Goal: Task Accomplishment & Management: Use online tool/utility

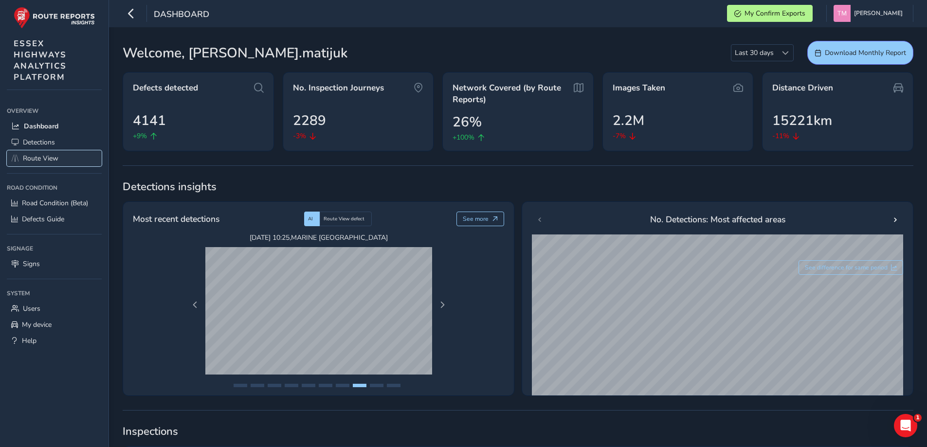
click at [30, 157] on span "Route View" at bounding box center [41, 158] width 36 height 9
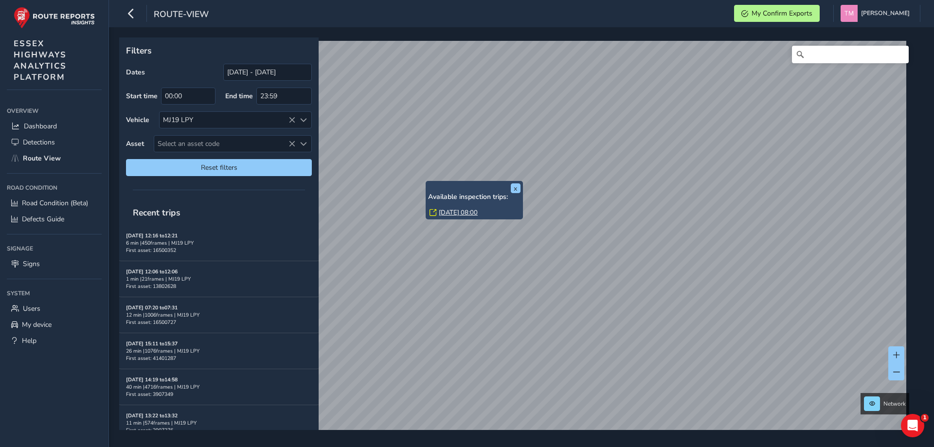
click at [457, 213] on link "[DATE] 08:00" at bounding box center [458, 212] width 39 height 9
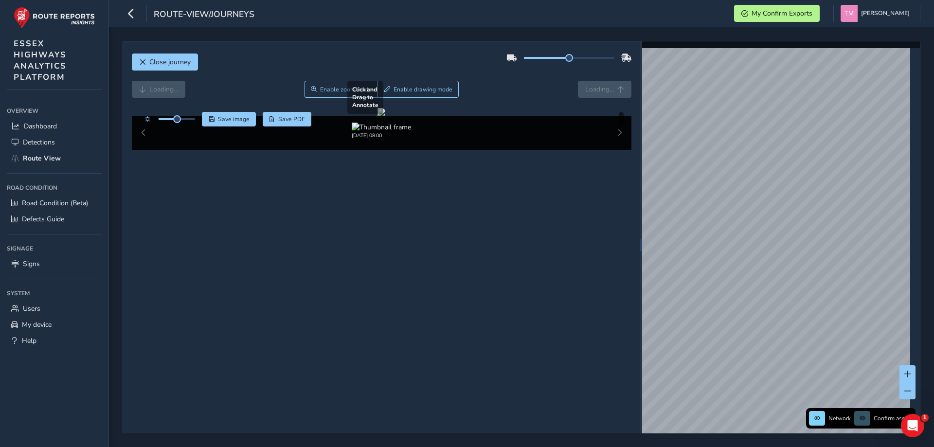
click at [385, 116] on div at bounding box center [382, 112] width 8 height 8
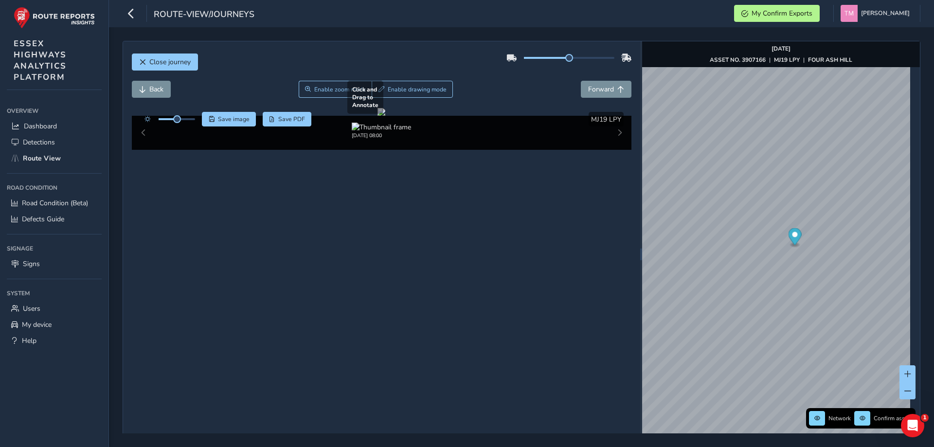
click at [385, 116] on div at bounding box center [382, 112] width 8 height 8
click at [138, 14] on button "button" at bounding box center [131, 13] width 17 height 17
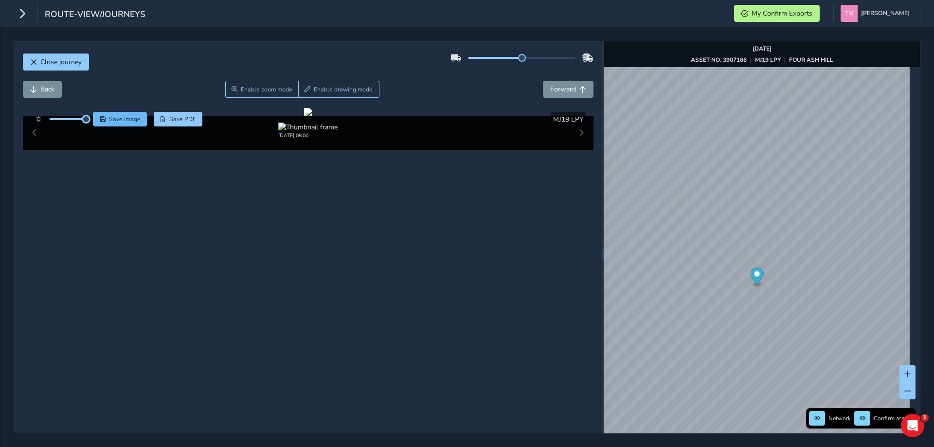
drag, startPoint x: 69, startPoint y: 121, endPoint x: 93, endPoint y: 123, distance: 24.9
click at [93, 123] on div "Save image Save PDF" at bounding box center [117, 119] width 172 height 15
click at [304, 116] on div at bounding box center [308, 112] width 8 height 8
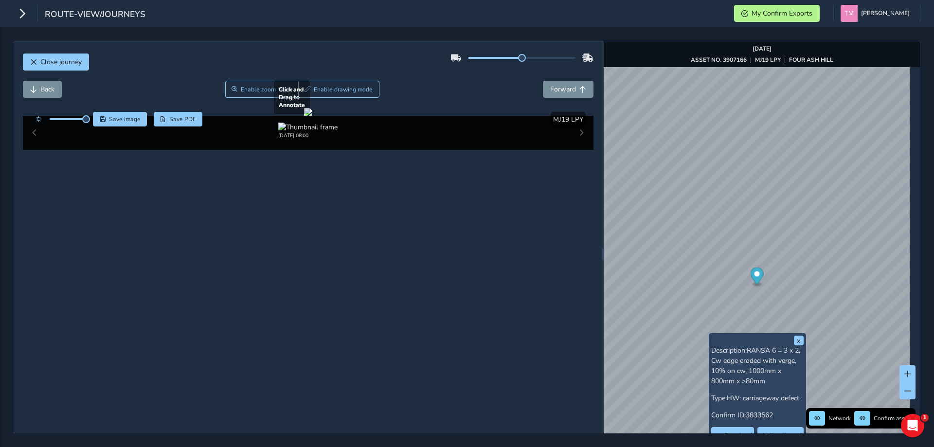
click at [304, 116] on div at bounding box center [308, 112] width 8 height 8
drag, startPoint x: 237, startPoint y: 88, endPoint x: 238, endPoint y: 102, distance: 13.7
click at [237, 88] on button "Enable zoom mode" at bounding box center [261, 89] width 73 height 17
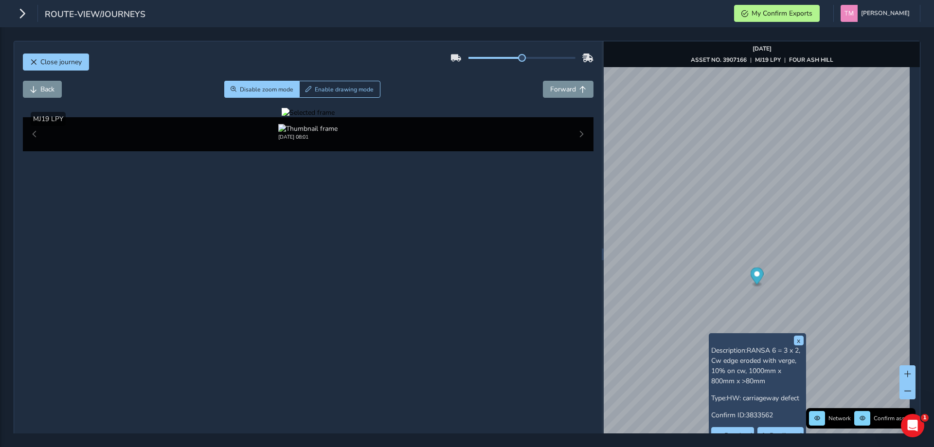
click at [335, 117] on div at bounding box center [308, 112] width 53 height 9
click at [277, 260] on img at bounding box center [607, 278] width 1401 height 788
click at [251, 97] on button "Disable zoom mode" at bounding box center [261, 89] width 75 height 17
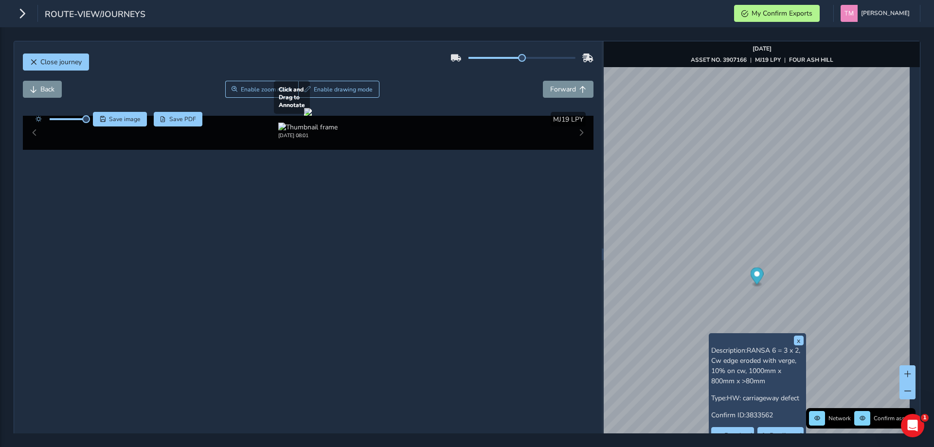
click at [312, 116] on div at bounding box center [308, 112] width 8 height 8
click at [34, 62] on span "Close journey" at bounding box center [33, 62] width 7 height 7
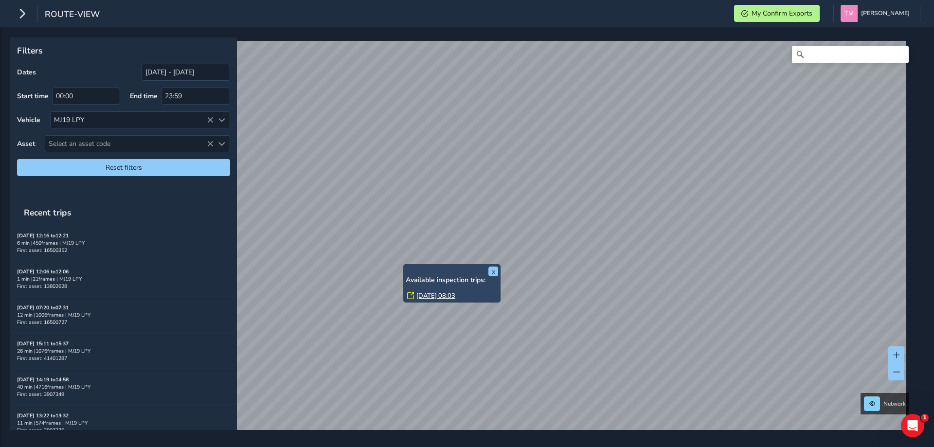
click at [430, 294] on link "[DATE] 08:03" at bounding box center [435, 295] width 39 height 9
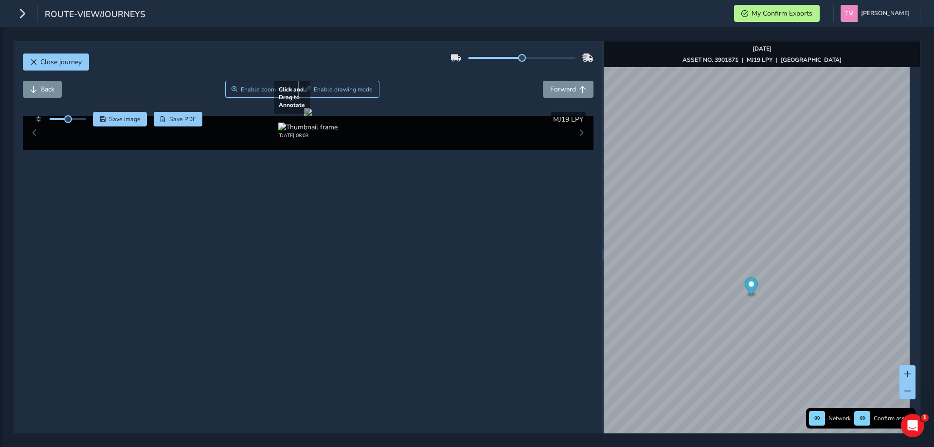
click at [312, 116] on div at bounding box center [308, 112] width 8 height 8
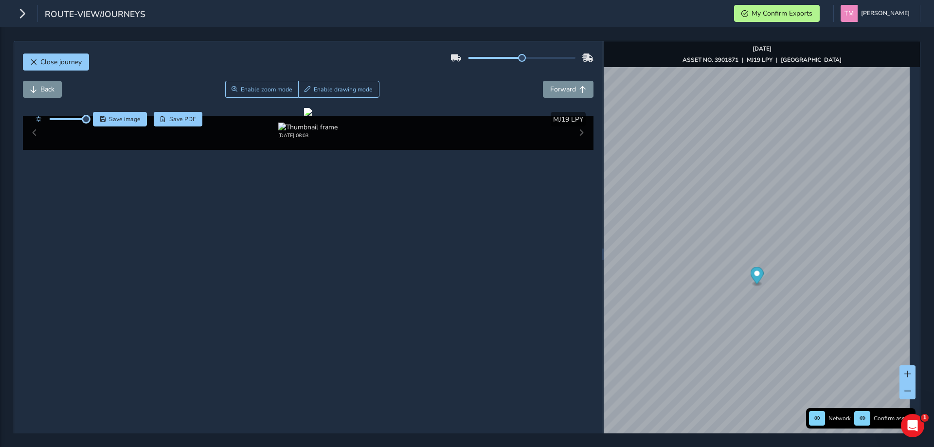
drag, startPoint x: 71, startPoint y: 118, endPoint x: 92, endPoint y: 119, distance: 21.4
click at [92, 119] on div "Save image Save PDF" at bounding box center [117, 119] width 172 height 15
click at [312, 116] on div at bounding box center [308, 112] width 8 height 8
click at [267, 86] on span "Enable zoom mode" at bounding box center [266, 90] width 52 height 8
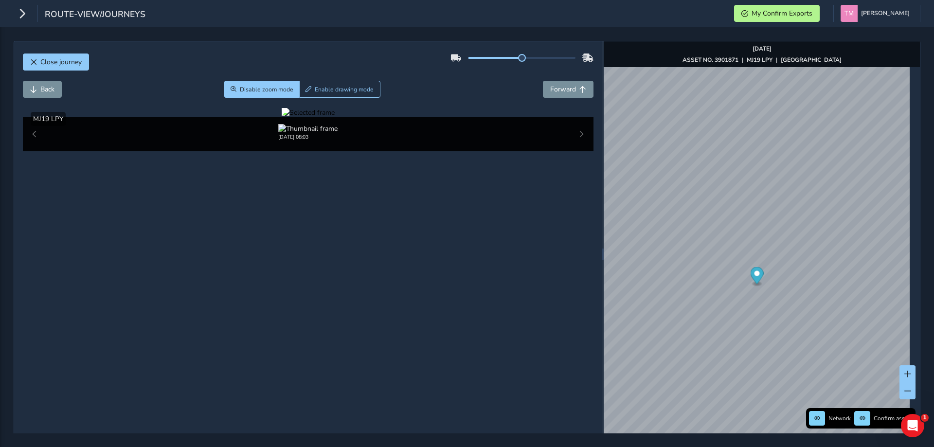
click at [335, 117] on div at bounding box center [308, 112] width 53 height 9
click at [297, 260] on img at bounding box center [488, 277] width 1401 height 788
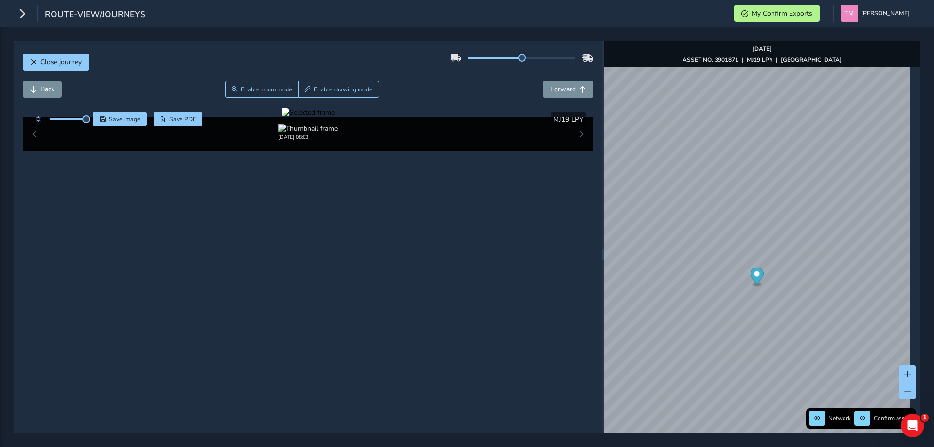
click at [297, 117] on div at bounding box center [308, 112] width 53 height 9
click at [280, 235] on img at bounding box center [602, 314] width 1401 height 788
click at [320, 117] on div at bounding box center [308, 112] width 53 height 9
click at [335, 117] on div at bounding box center [308, 112] width 53 height 9
click at [366, 290] on img at bounding box center [474, 233] width 1401 height 788
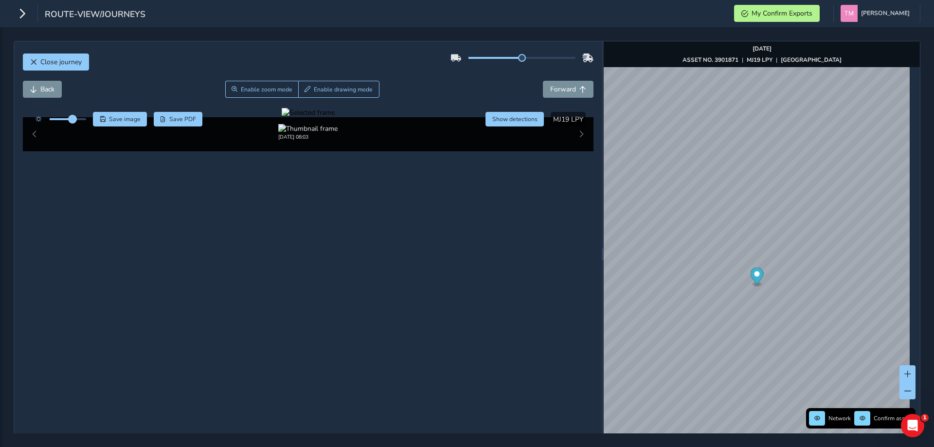
drag, startPoint x: 84, startPoint y: 120, endPoint x: 72, endPoint y: 119, distance: 11.7
click at [72, 119] on span at bounding box center [73, 119] width 8 height 8
click at [317, 117] on div at bounding box center [308, 112] width 53 height 9
click at [341, 318] on img at bounding box center [513, 192] width 1401 height 788
click at [326, 91] on span "Enable drawing mode" at bounding box center [343, 90] width 59 height 8
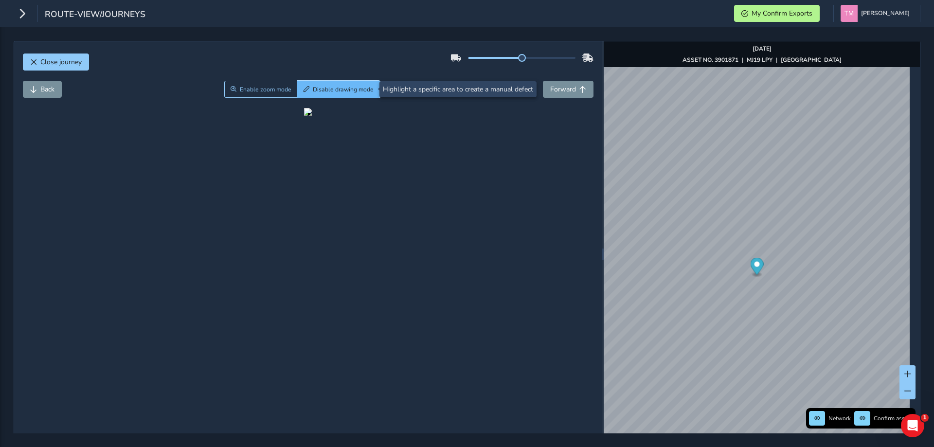
click at [333, 92] on span "Disable drawing mode" at bounding box center [343, 90] width 61 height 8
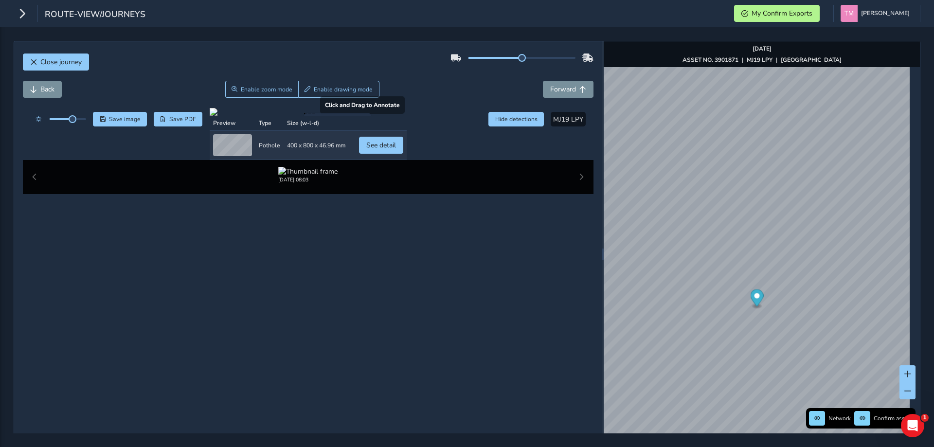
click at [321, 116] on div at bounding box center [308, 112] width 197 height 8
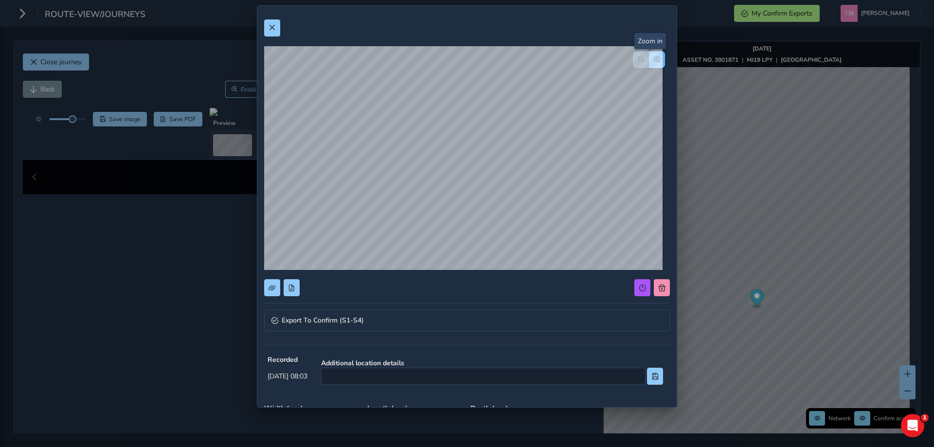
click at [650, 66] on button "button" at bounding box center [657, 59] width 16 height 17
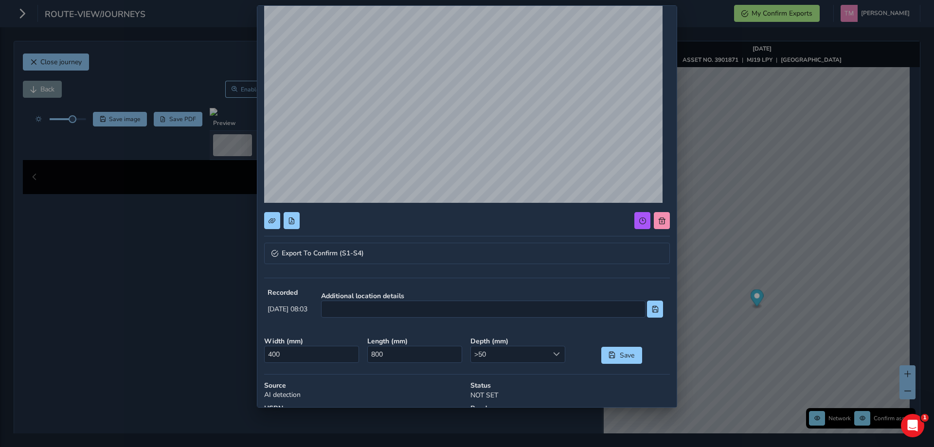
scroll to position [97, 0]
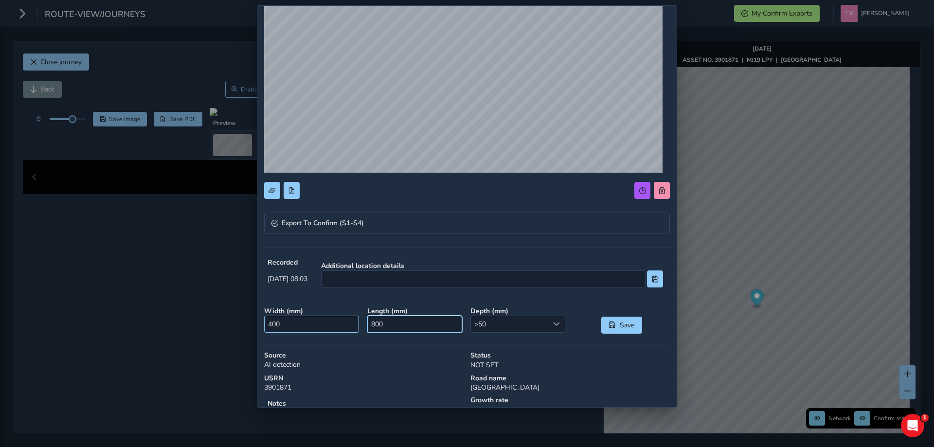
drag, startPoint x: 415, startPoint y: 319, endPoint x: 354, endPoint y: 322, distance: 61.4
click at [354, 322] on div "Width ( mm ) 400 Length ( mm ) 800 Depth ( mm ) >50 >50 Save" at bounding box center [467, 320] width 413 height 34
type input "500"
click at [519, 321] on span ">50" at bounding box center [510, 324] width 78 height 16
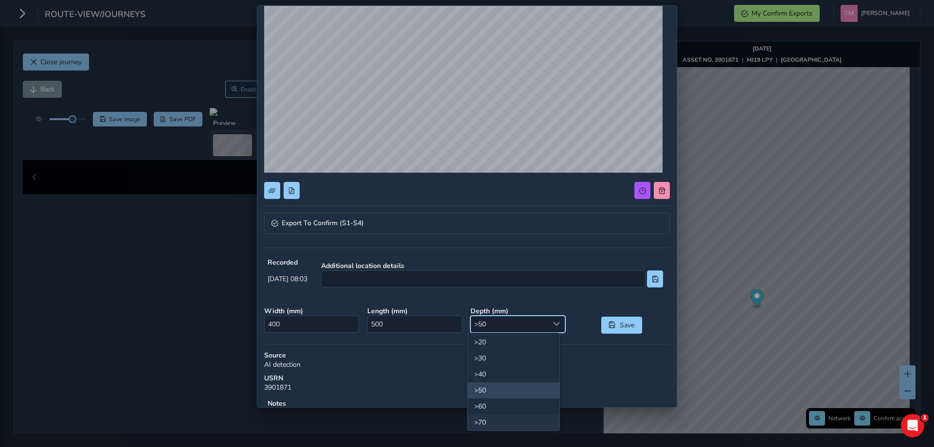
scroll to position [51, 0]
click at [497, 402] on li ">70" at bounding box center [514, 406] width 92 height 16
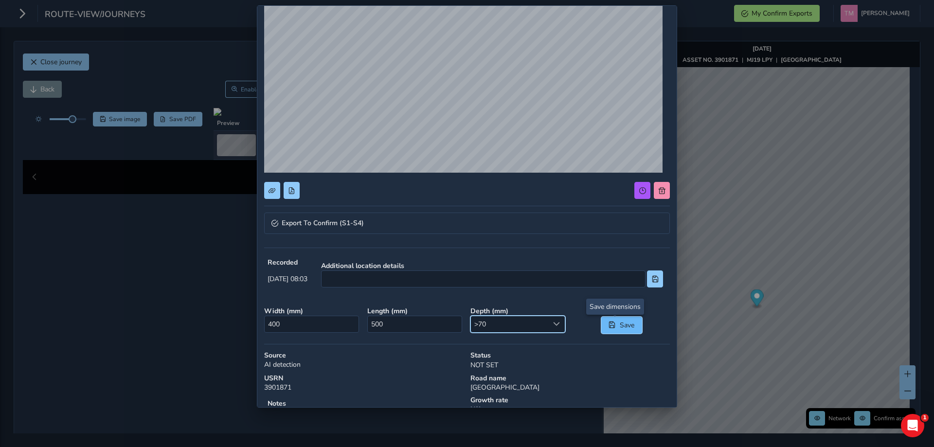
click at [619, 326] on span "Save" at bounding box center [627, 325] width 16 height 9
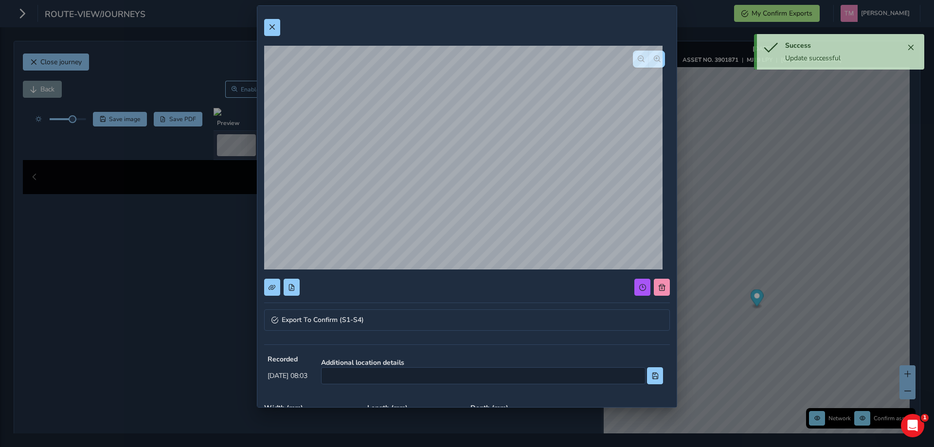
scroll to position [0, 0]
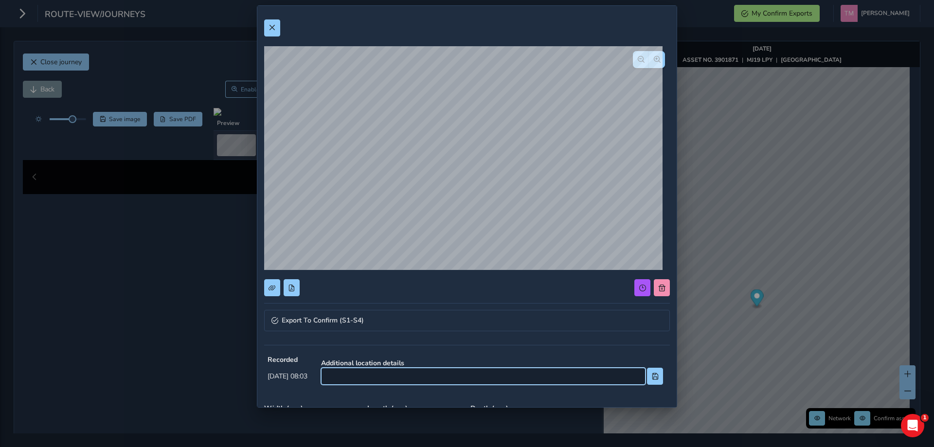
click at [415, 373] on input at bounding box center [483, 376] width 324 height 17
type input "Just north of bridge"
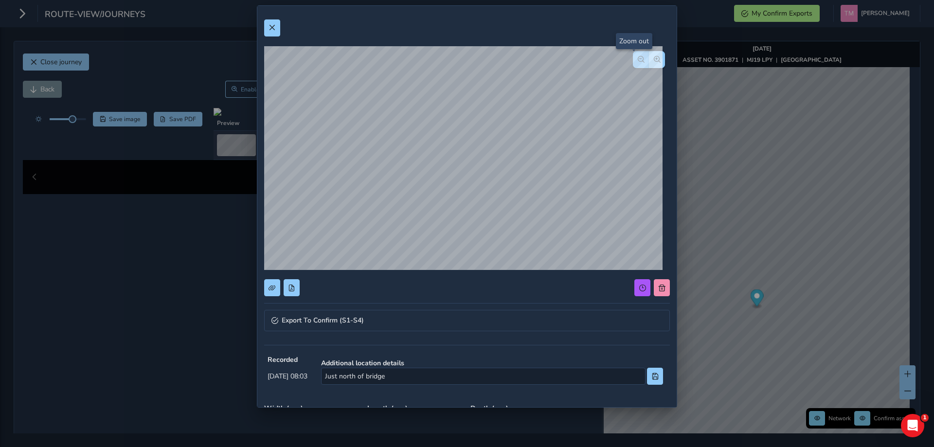
click at [638, 62] on span "button" at bounding box center [641, 59] width 7 height 7
click at [636, 62] on div at bounding box center [649, 59] width 32 height 17
click at [766, 330] on div "Export To Confirm (S1-S4) Recorded [DATE] 08:03 Additional location details Jus…" at bounding box center [467, 223] width 934 height 447
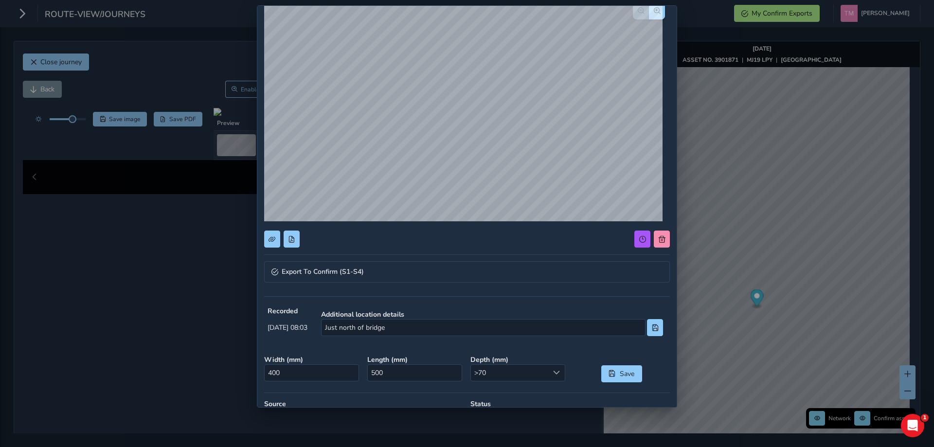
scroll to position [97, 0]
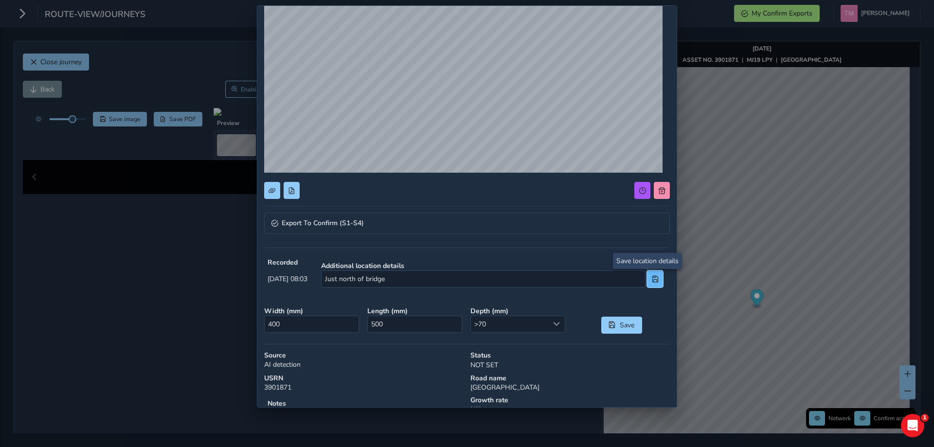
click at [647, 283] on button at bounding box center [655, 278] width 16 height 17
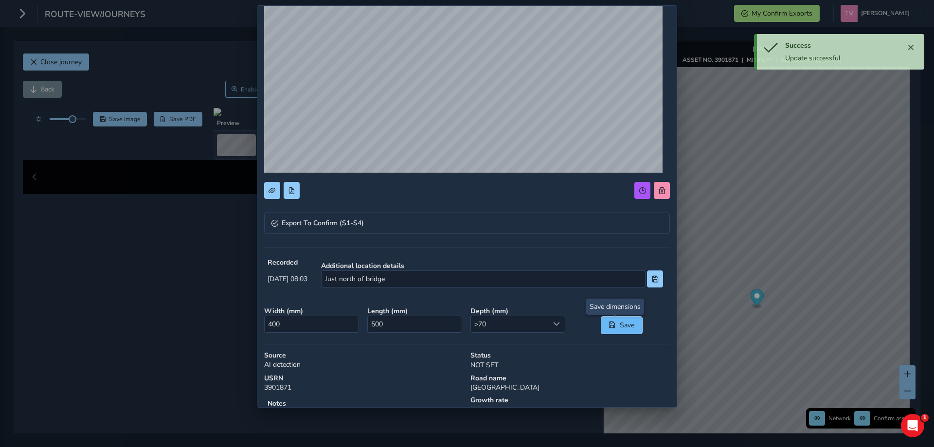
click at [625, 329] on span "Save" at bounding box center [627, 325] width 16 height 9
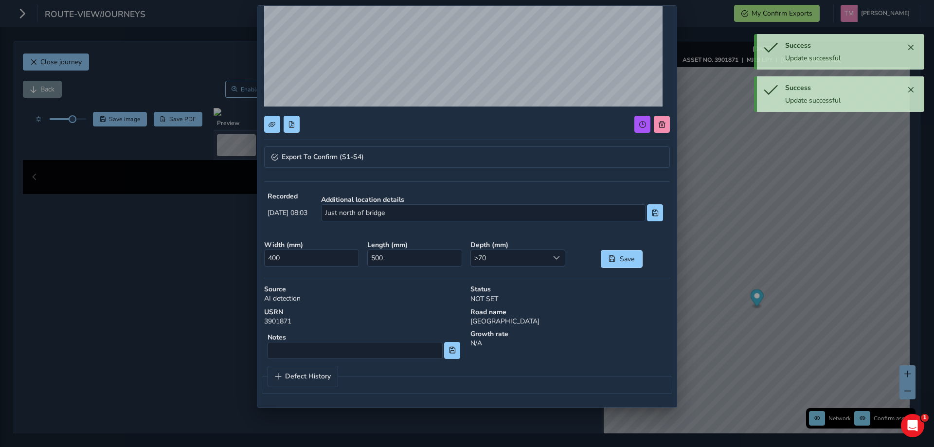
scroll to position [164, 0]
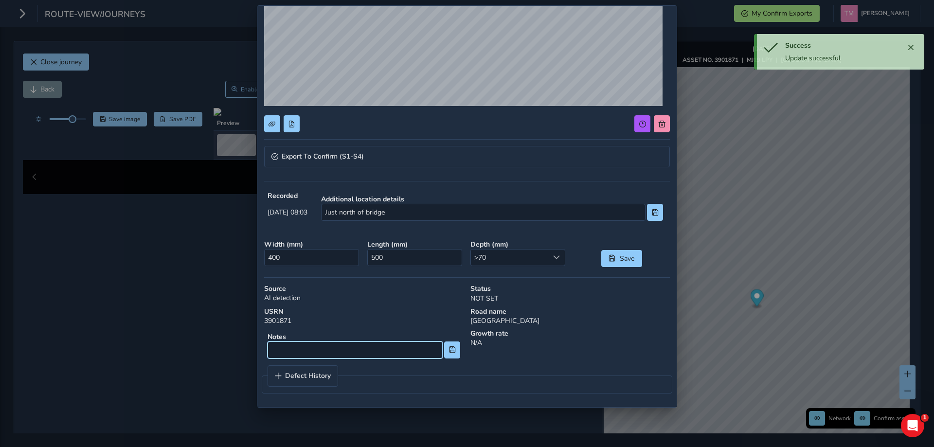
click at [340, 351] on input at bounding box center [355, 350] width 175 height 17
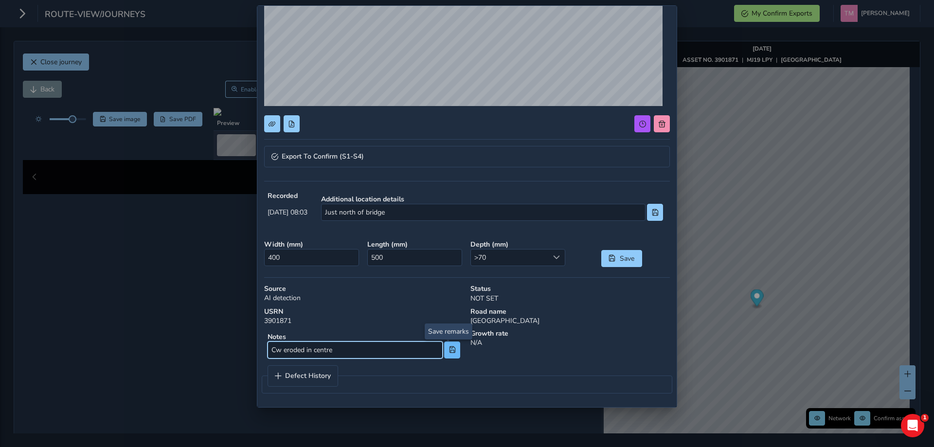
type input "Cw eroded in centre"
click at [449, 351] on span at bounding box center [452, 349] width 7 height 7
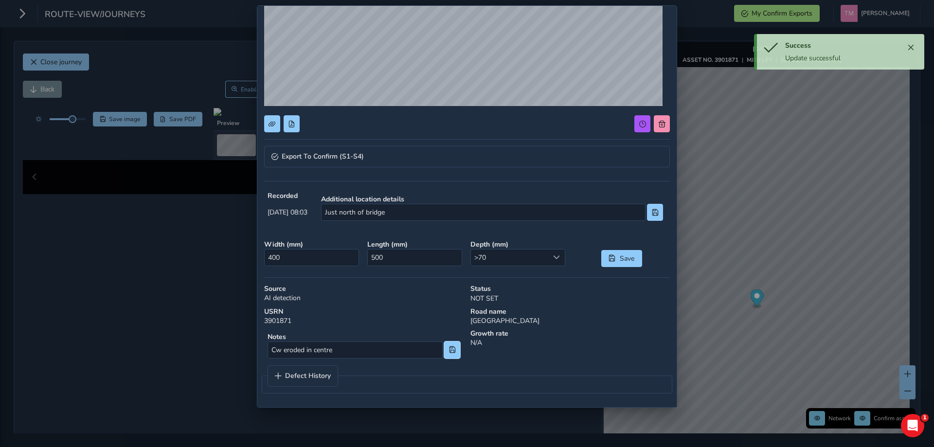
scroll to position [0, 0]
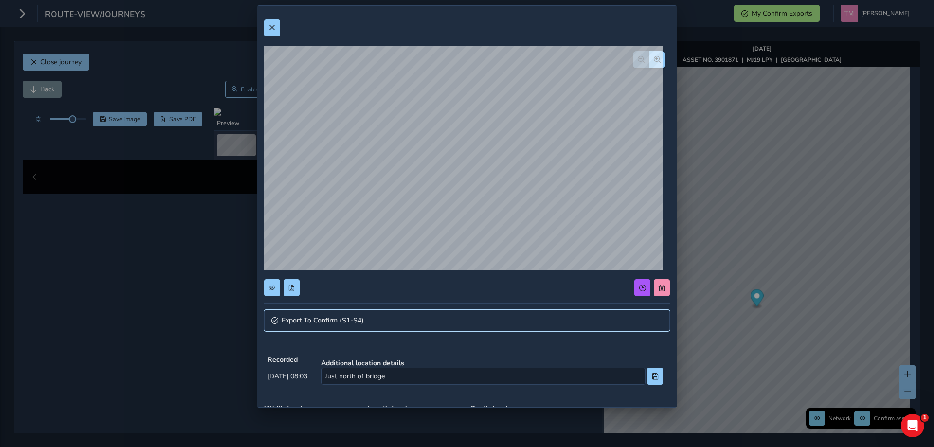
click at [374, 320] on link "Export To Confirm (S1-S4)" at bounding box center [467, 320] width 406 height 21
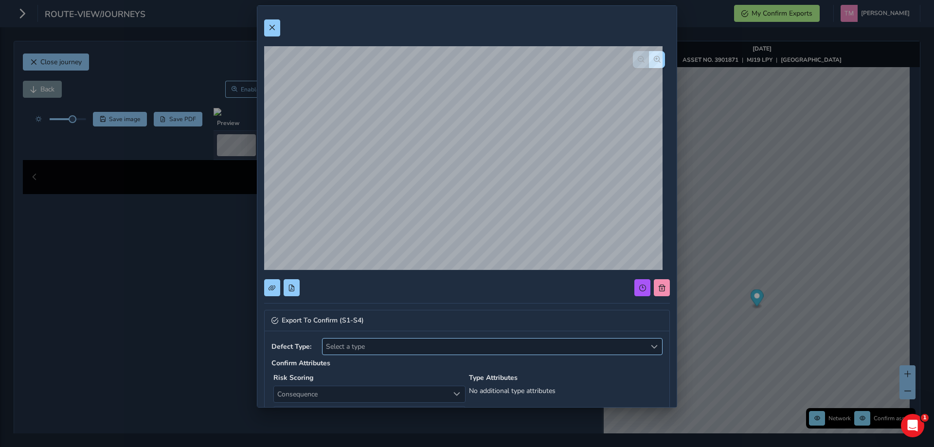
click at [368, 340] on span "Select a type" at bounding box center [485, 347] width 324 height 16
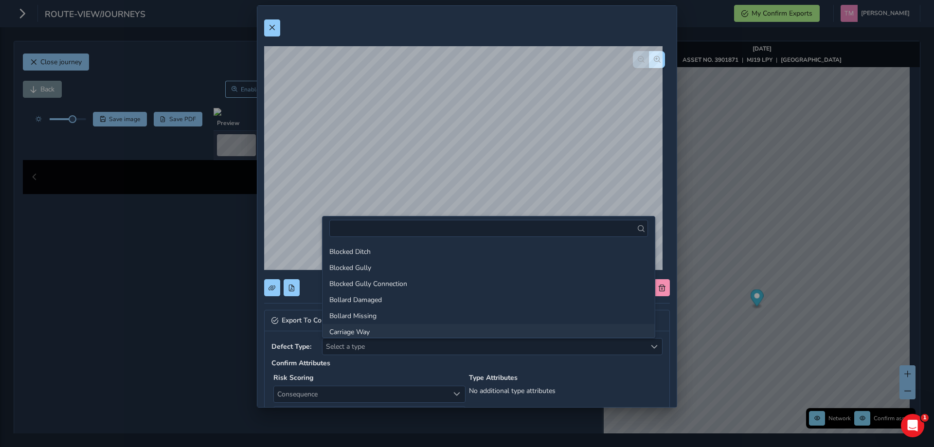
click at [355, 328] on li "Carriage Way" at bounding box center [489, 332] width 332 height 16
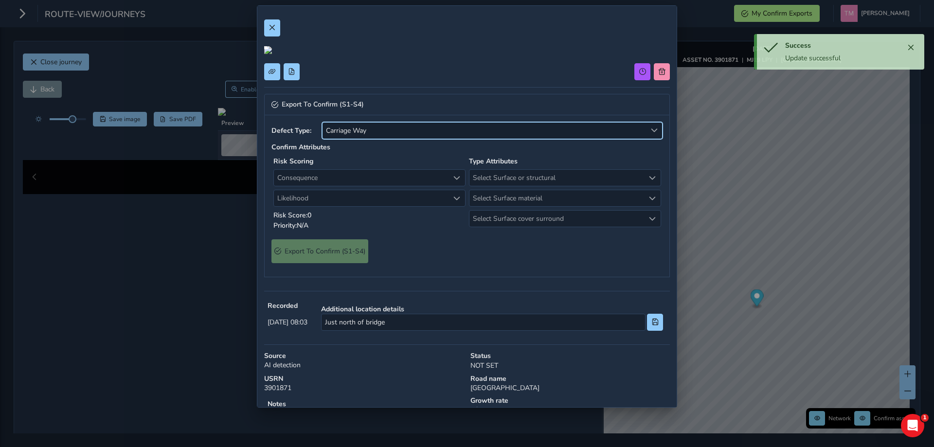
click at [317, 152] on strong "Confirm Attributes" at bounding box center [300, 147] width 59 height 9
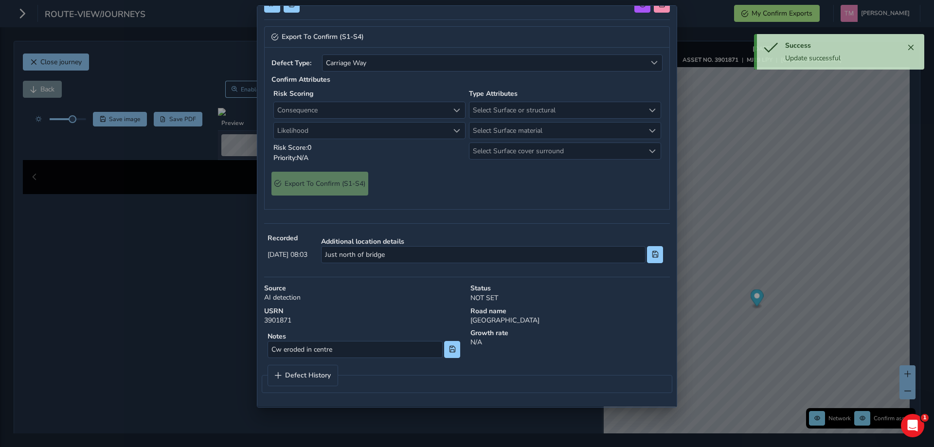
scroll to position [97, 0]
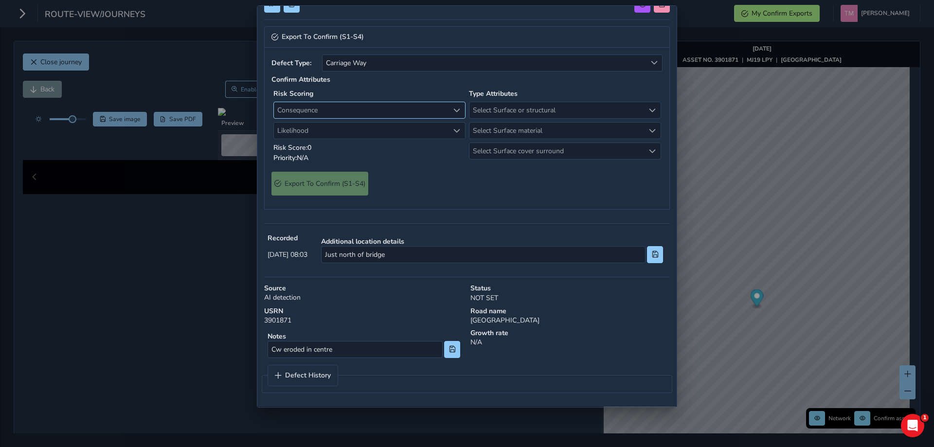
click at [354, 118] on span "Consequence" at bounding box center [361, 110] width 175 height 16
click at [336, 351] on li "2 Minor" at bounding box center [368, 350] width 188 height 16
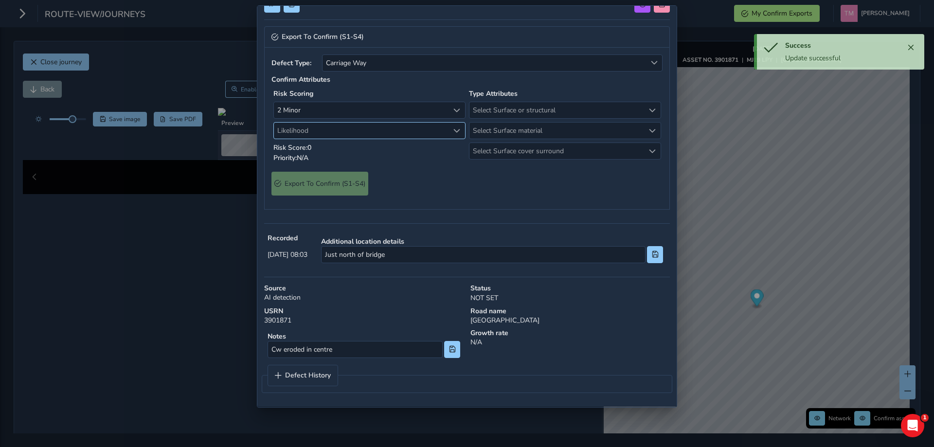
click at [343, 139] on span "Likelihood" at bounding box center [361, 131] width 175 height 16
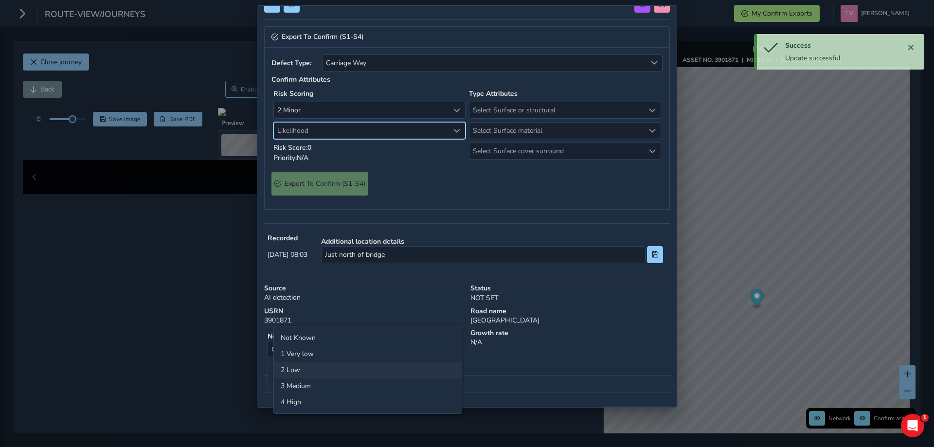
click at [310, 369] on li "2 Low" at bounding box center [368, 370] width 188 height 16
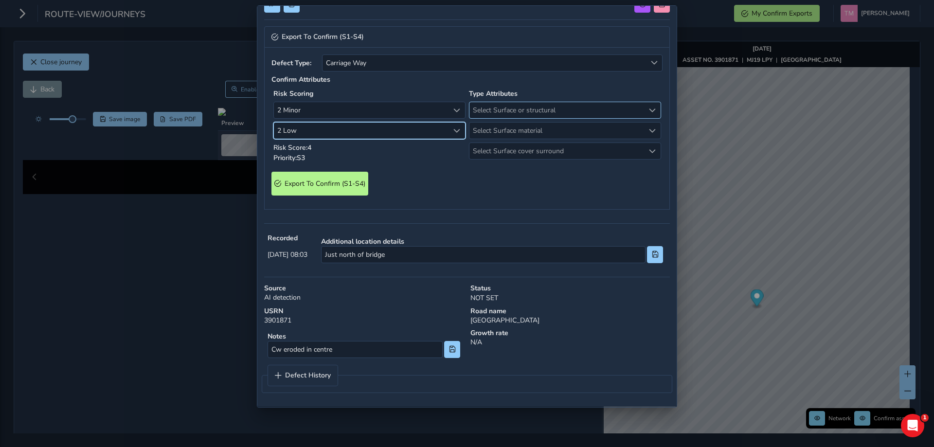
click at [495, 118] on span "Select Surface or structural" at bounding box center [556, 110] width 175 height 16
click at [495, 335] on li "Surface" at bounding box center [560, 333] width 188 height 16
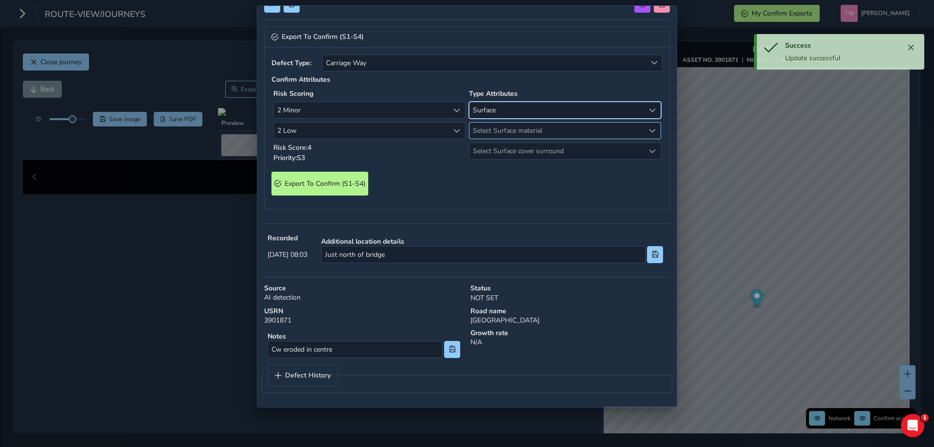
click at [493, 139] on span "Select Surface material" at bounding box center [556, 131] width 175 height 16
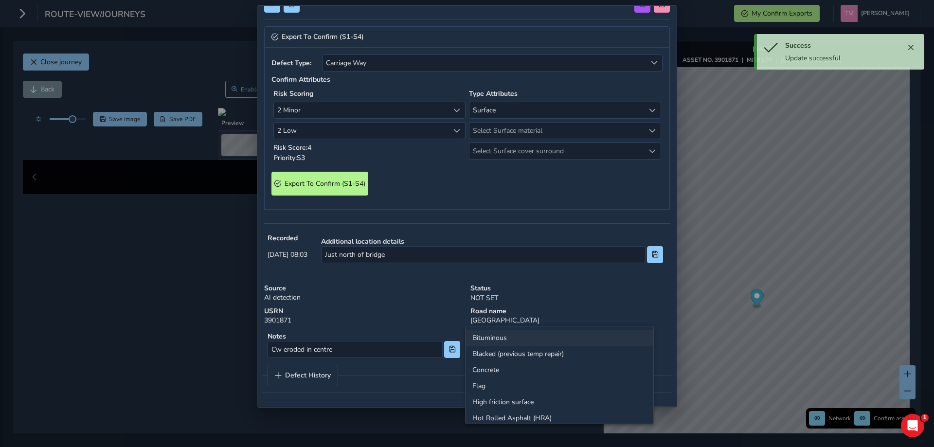
click at [493, 342] on li "Bituminous" at bounding box center [560, 338] width 188 height 16
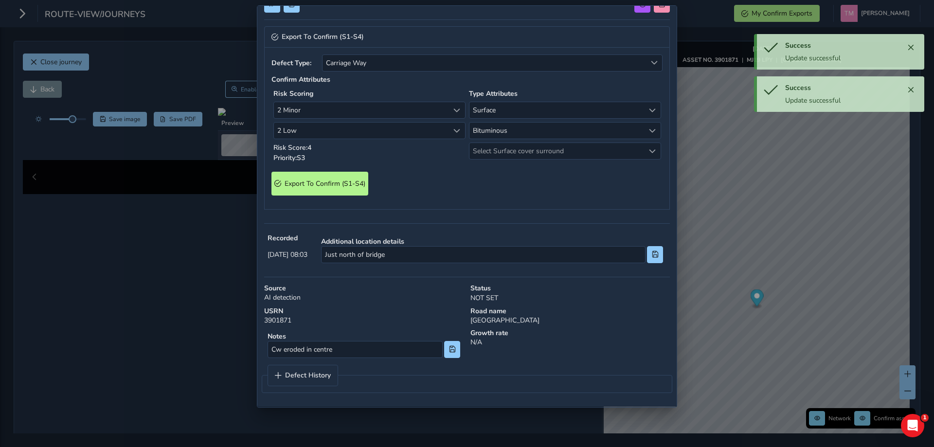
click at [493, 159] on span "Select Surface cover surround" at bounding box center [556, 151] width 175 height 16
click at [487, 358] on li "No" at bounding box center [560, 358] width 188 height 16
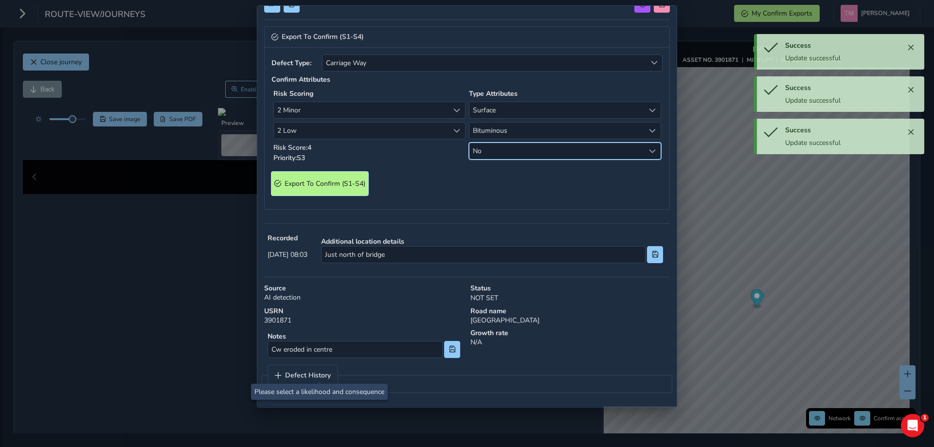
click at [360, 188] on span "Export To Confirm (S1-S4)" at bounding box center [325, 183] width 81 height 9
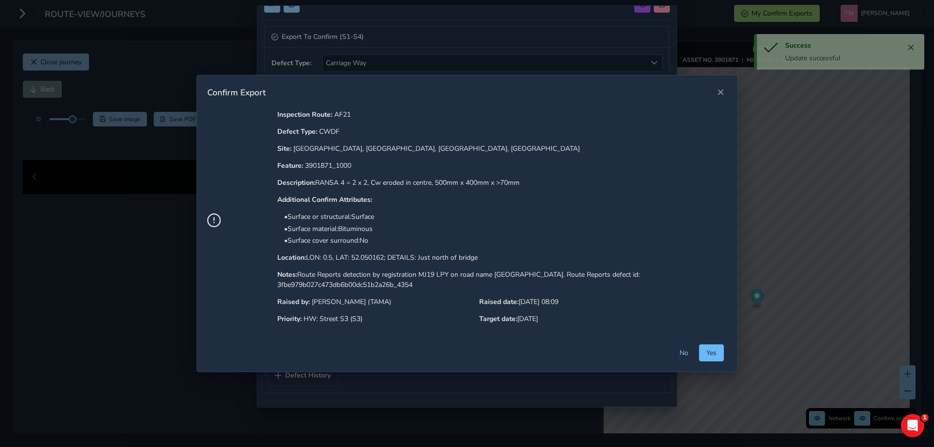
click at [700, 352] on button "Yes" at bounding box center [711, 352] width 25 height 17
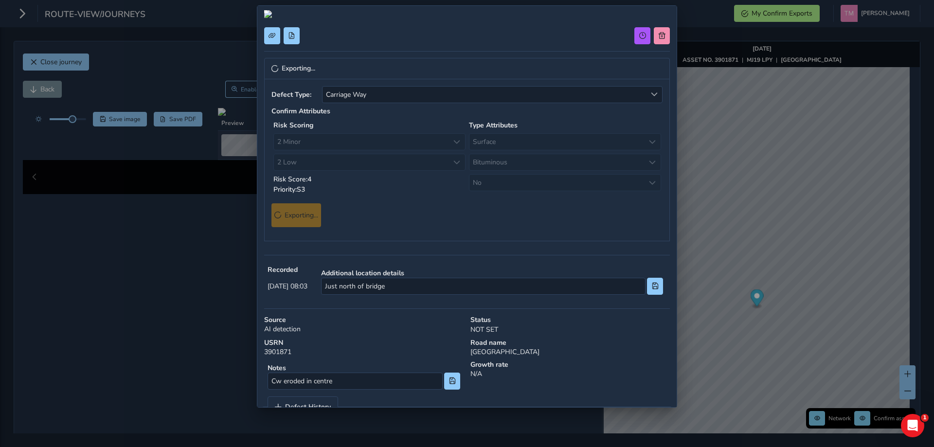
scroll to position [0, 0]
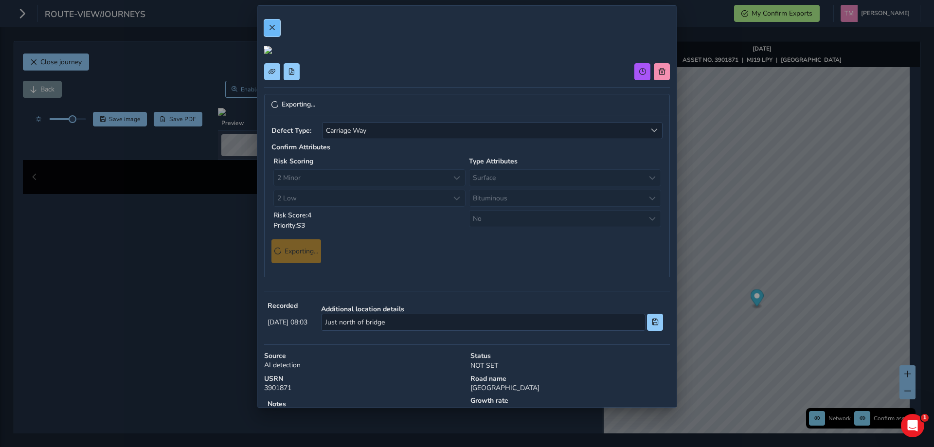
click at [268, 24] on button at bounding box center [272, 27] width 16 height 17
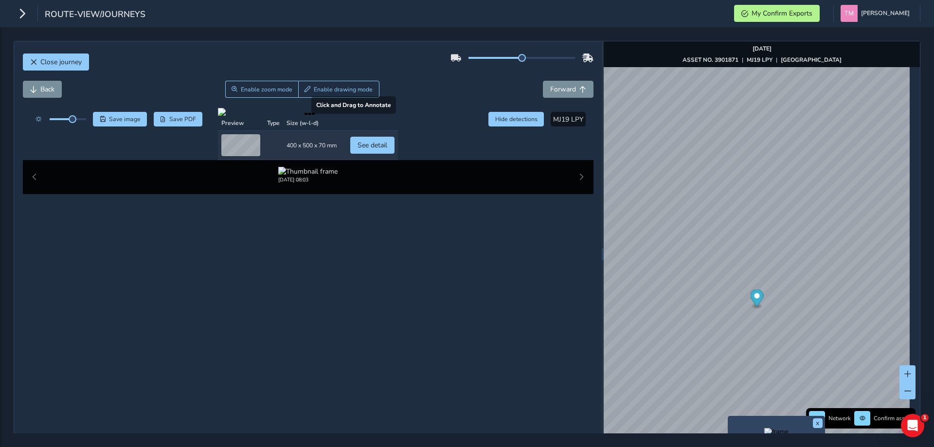
click at [398, 116] on div at bounding box center [308, 112] width 180 height 8
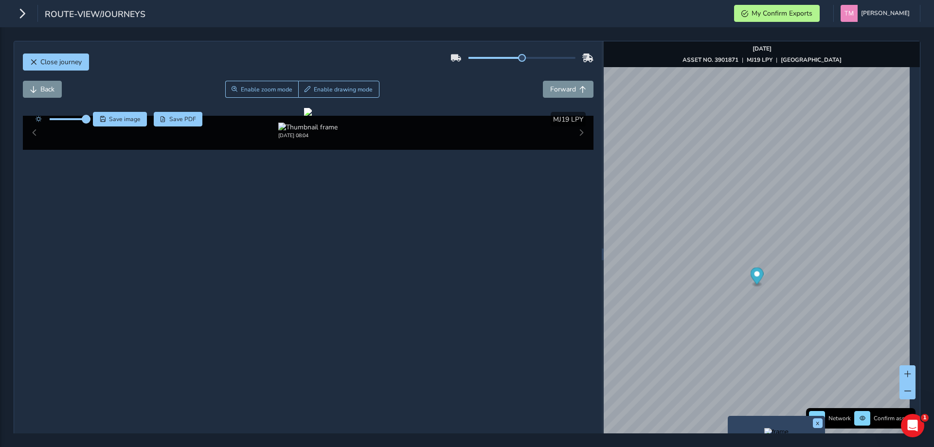
drag, startPoint x: 72, startPoint y: 119, endPoint x: 89, endPoint y: 121, distance: 16.7
click at [89, 121] on span at bounding box center [86, 119] width 8 height 8
click at [312, 116] on div at bounding box center [308, 112] width 8 height 8
click at [260, 91] on span "Enable zoom mode" at bounding box center [266, 90] width 52 height 8
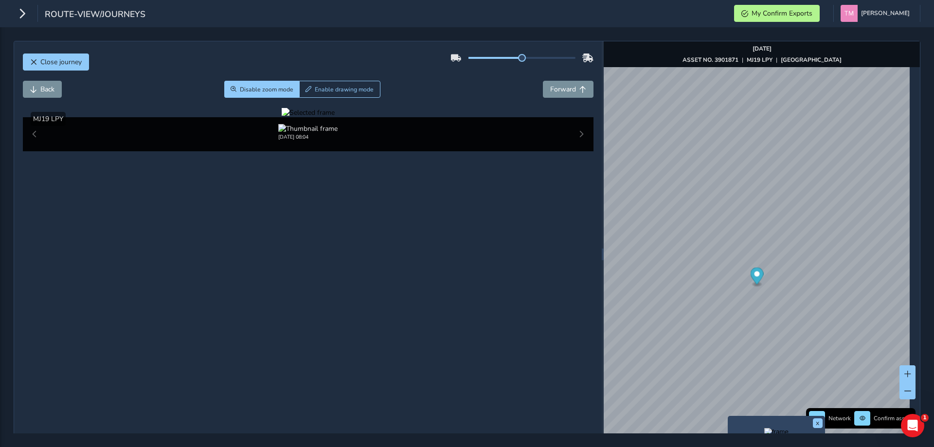
drag, startPoint x: 289, startPoint y: 321, endPoint x: 284, endPoint y: 312, distance: 10.1
click at [288, 117] on div at bounding box center [308, 112] width 53 height 9
click at [276, 301] on img at bounding box center [607, 217] width 1401 height 788
click at [282, 117] on div at bounding box center [308, 112] width 53 height 9
click at [252, 297] on img at bounding box center [643, 224] width 1401 height 788
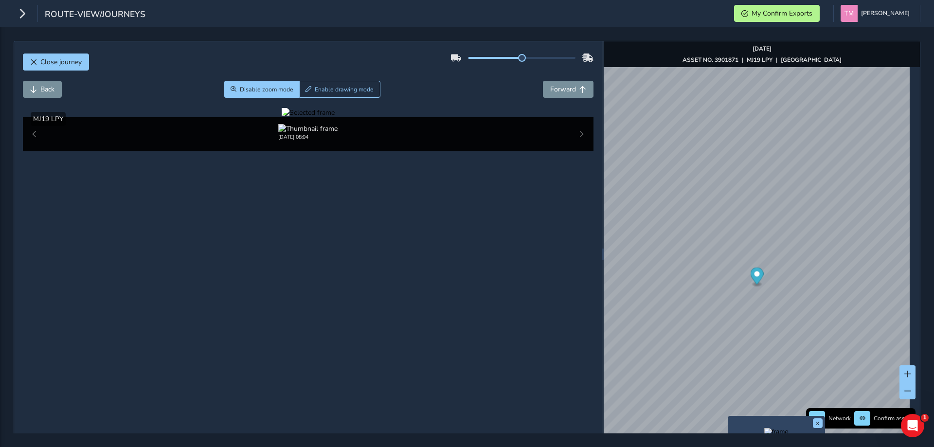
click at [282, 117] on div at bounding box center [308, 112] width 53 height 9
click at [266, 87] on span "Disable zoom mode" at bounding box center [267, 90] width 54 height 8
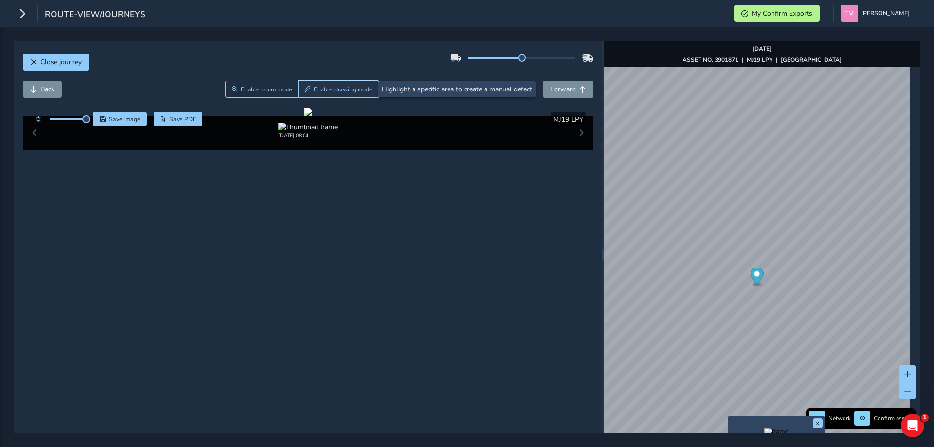
click at [322, 87] on span "Enable drawing mode" at bounding box center [343, 90] width 59 height 8
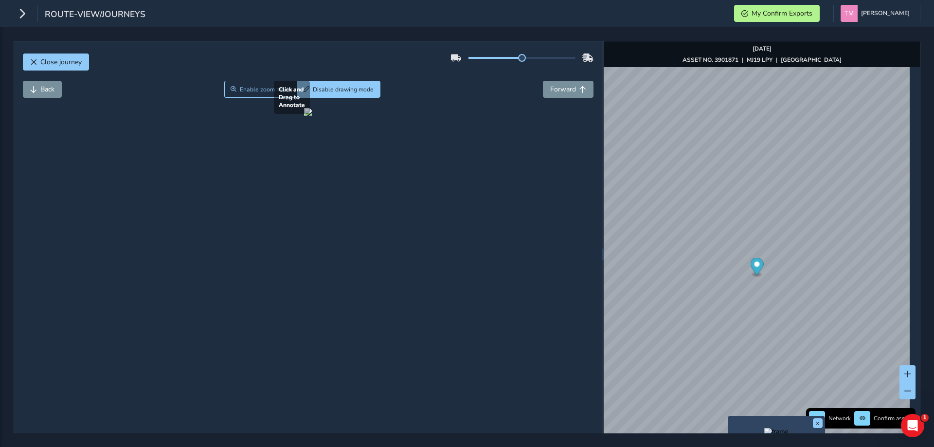
drag, startPoint x: 214, startPoint y: 285, endPoint x: 280, endPoint y: 305, distance: 69.2
click at [304, 116] on div at bounding box center [308, 112] width 8 height 8
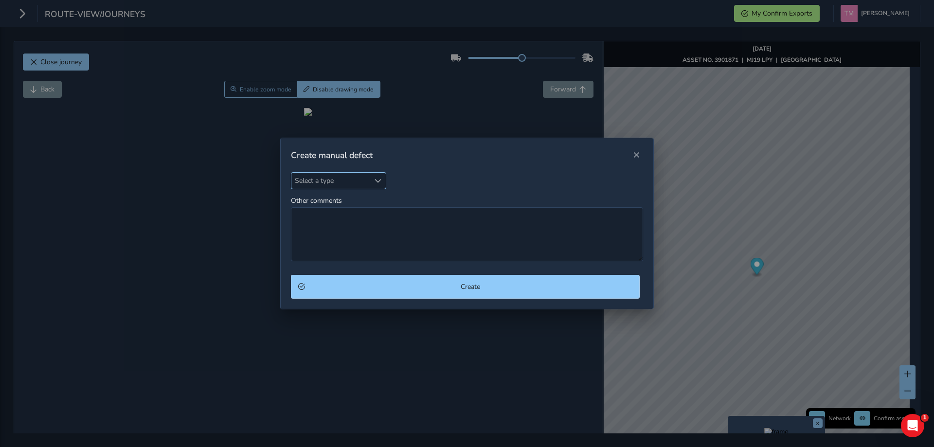
click at [329, 178] on span "Select a type" at bounding box center [330, 181] width 78 height 16
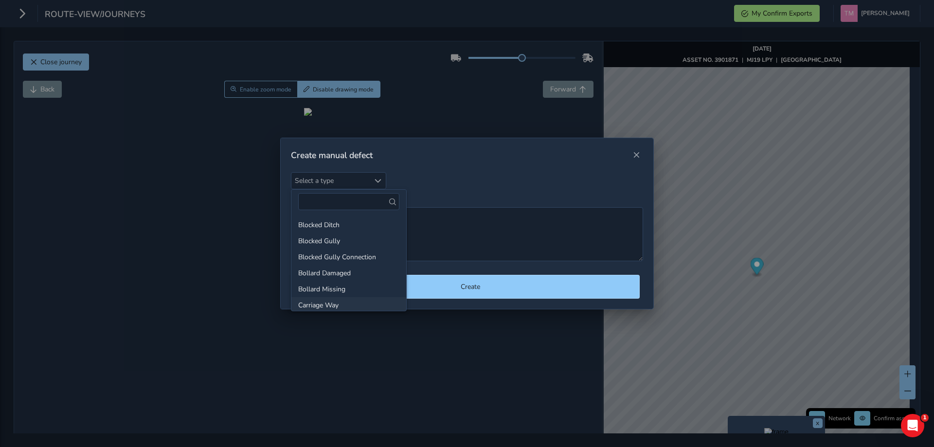
click at [349, 306] on li "Carriage Way" at bounding box center [348, 305] width 115 height 16
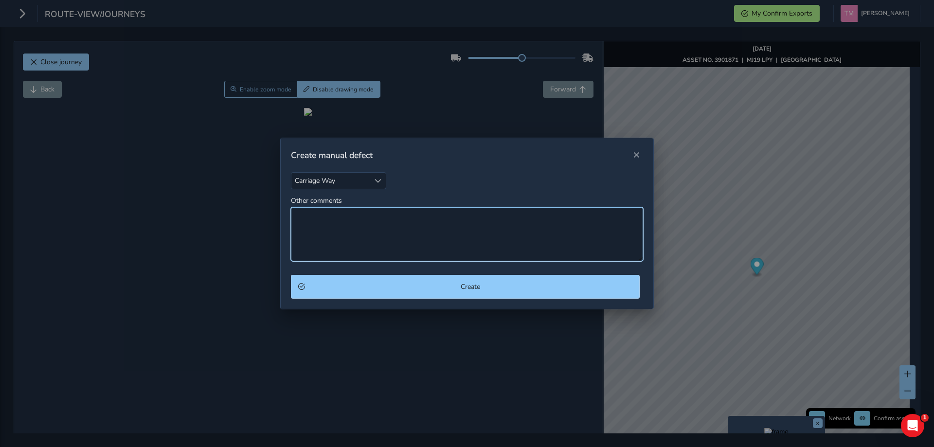
click at [366, 232] on textarea "Other comments" at bounding box center [467, 234] width 352 height 54
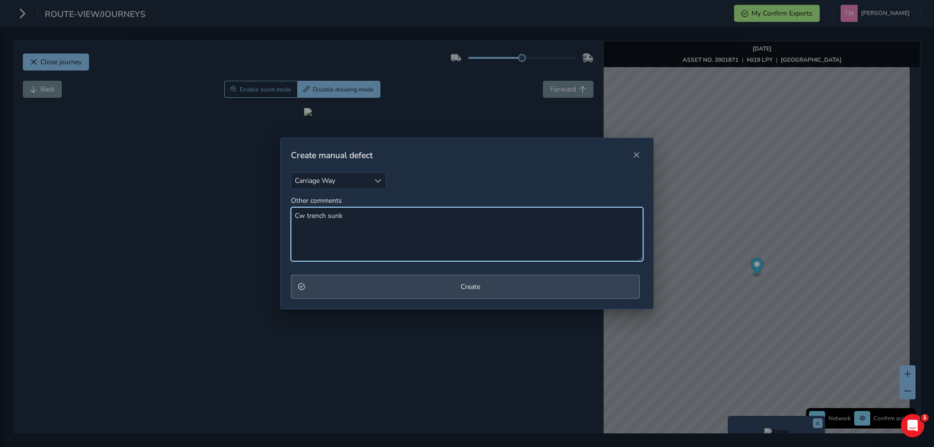
type textarea "Cw trench sunk"
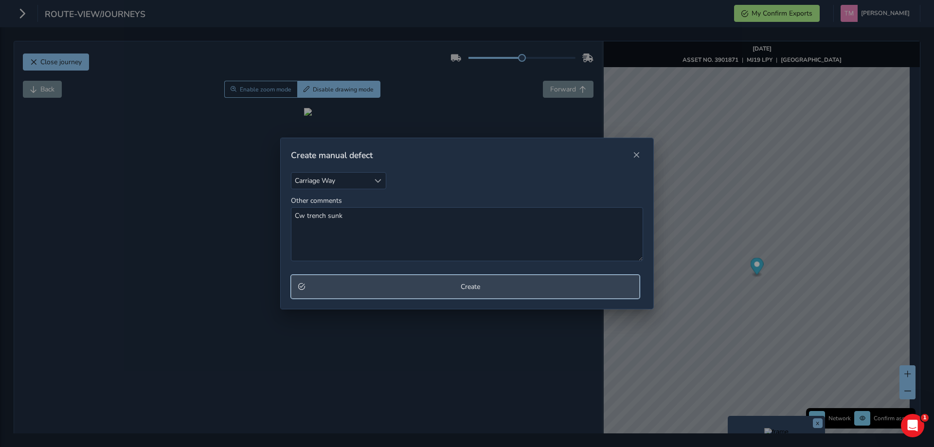
click at [376, 285] on span "Create" at bounding box center [470, 286] width 324 height 9
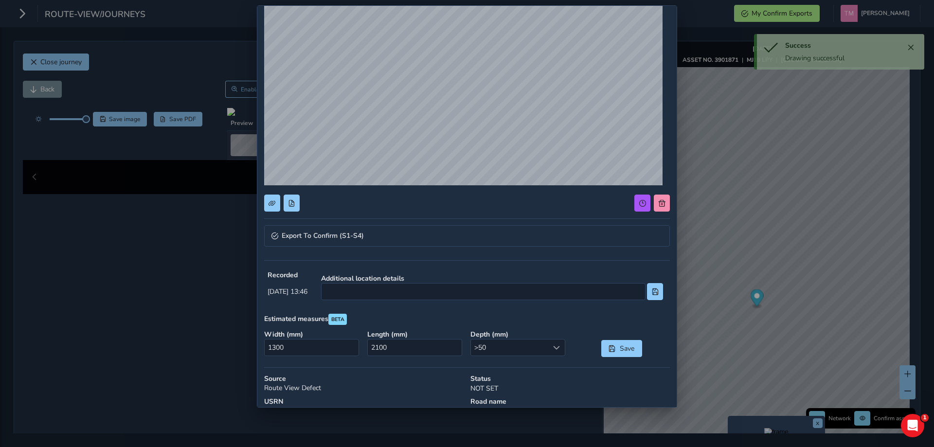
scroll to position [97, 0]
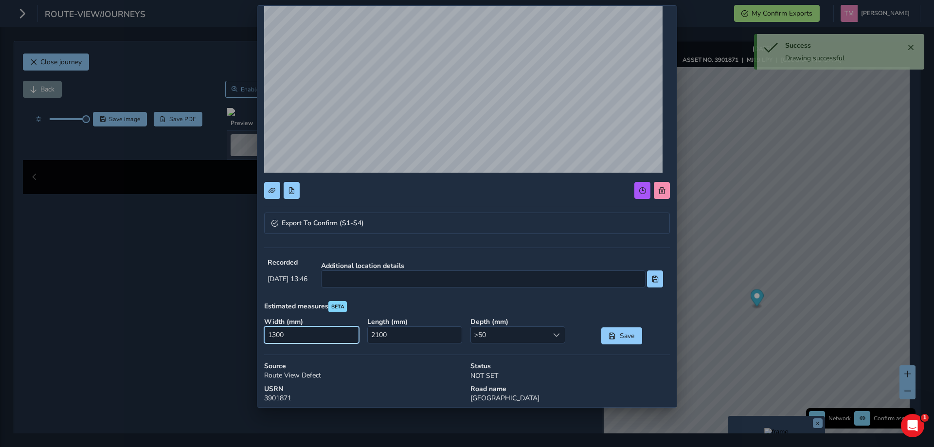
drag, startPoint x: 319, startPoint y: 336, endPoint x: 192, endPoint y: 333, distance: 127.0
click at [192, 333] on div "Export To Confirm (S1-S4) Recorded [DATE] 13:46 Additional location details Est…" at bounding box center [467, 223] width 934 height 447
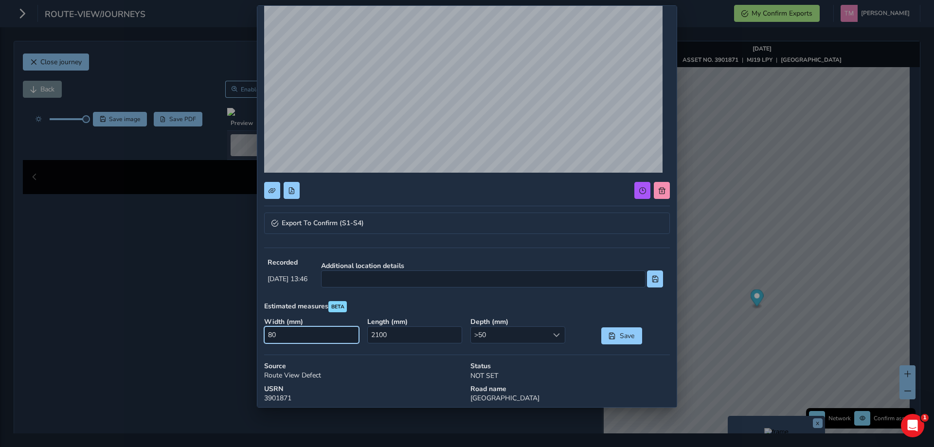
click at [321, 334] on input "80" at bounding box center [311, 334] width 95 height 17
type input "900"
type input "200"
click at [619, 334] on span "Save" at bounding box center [627, 335] width 16 height 9
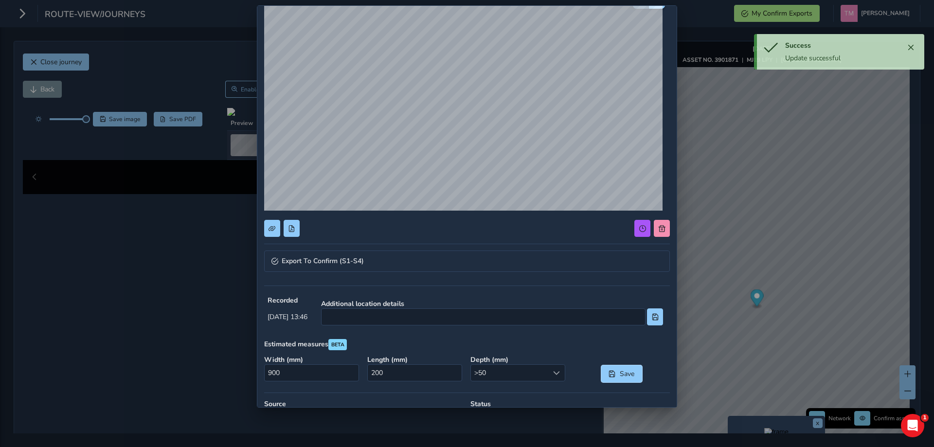
scroll to position [29, 0]
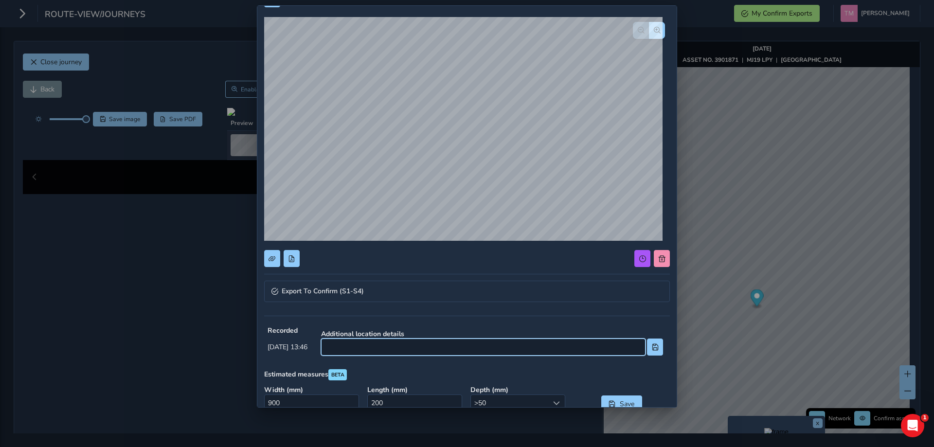
click at [403, 349] on input at bounding box center [483, 347] width 324 height 17
type input "Outside 6"
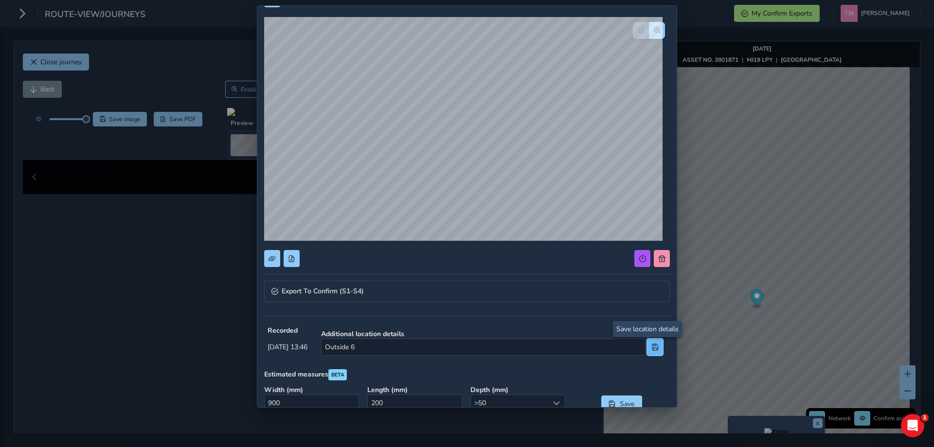
click at [652, 347] on span at bounding box center [655, 347] width 7 height 7
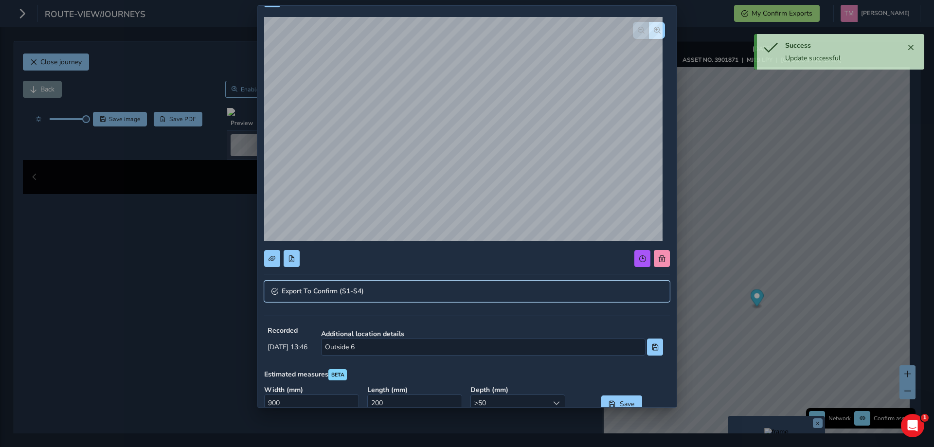
click at [334, 285] on link "Export To Confirm (S1-S4)" at bounding box center [467, 291] width 406 height 21
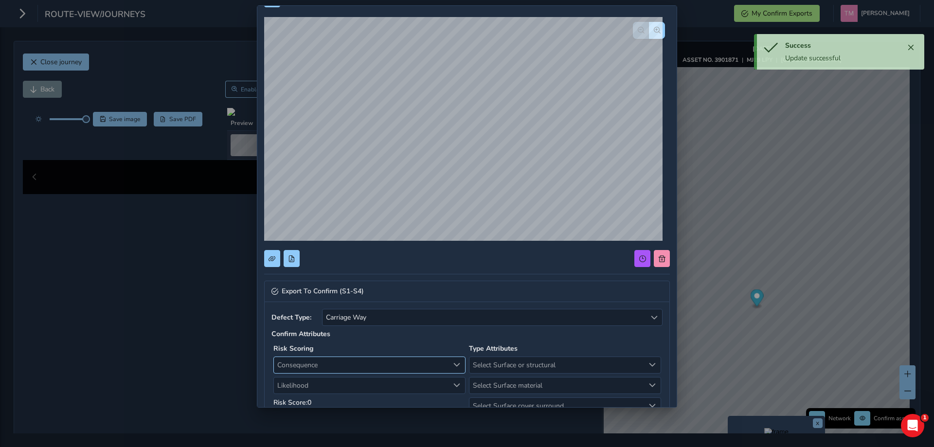
click at [341, 362] on span "Consequence" at bounding box center [361, 365] width 175 height 16
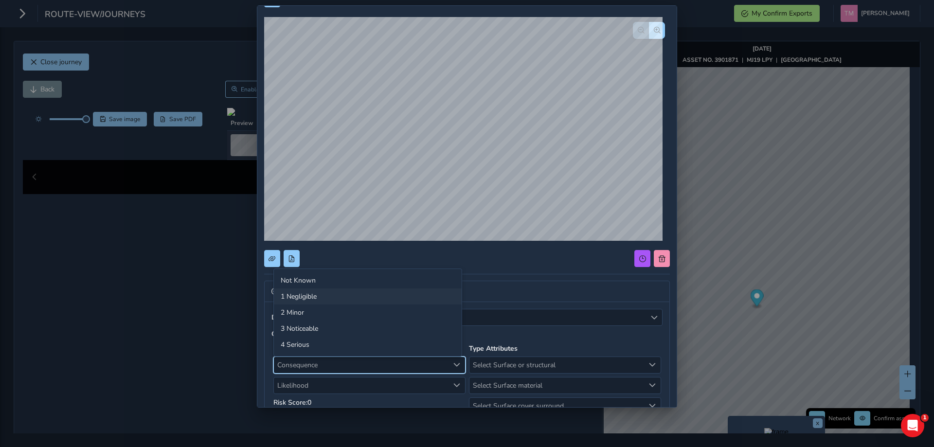
click at [297, 299] on li "1 Negligible" at bounding box center [368, 296] width 188 height 16
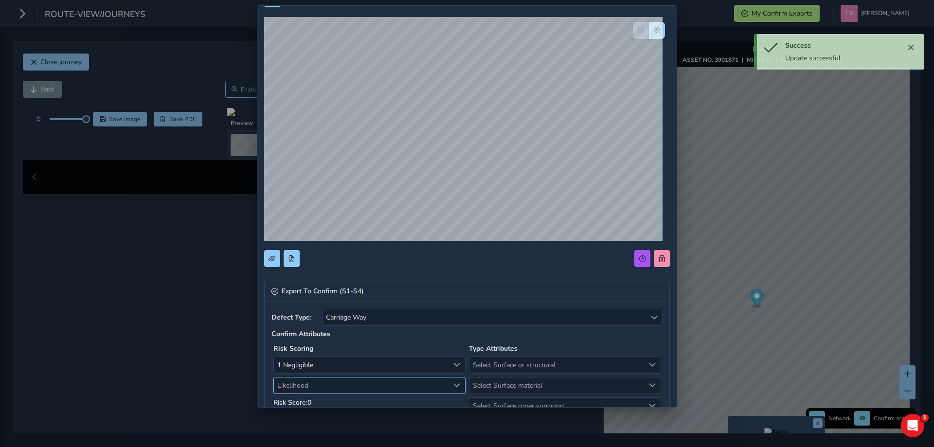
click at [327, 392] on span "Likelihood" at bounding box center [361, 386] width 175 height 16
click at [330, 356] on li "3 Medium" at bounding box center [368, 349] width 188 height 16
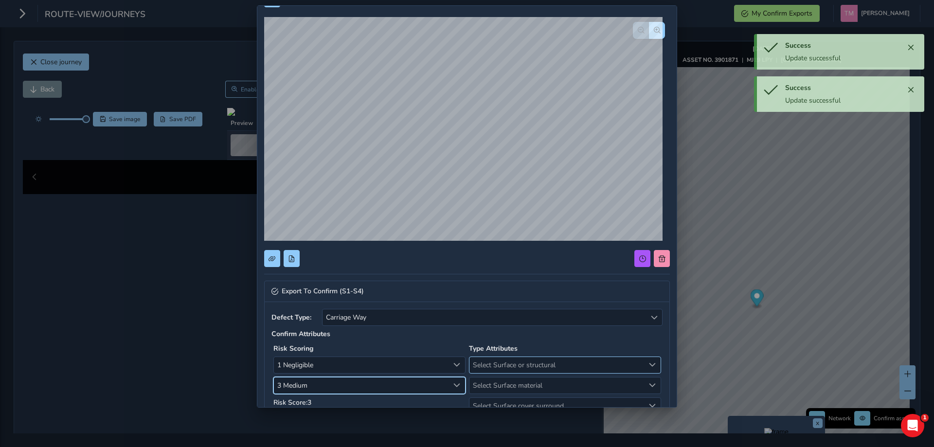
click at [549, 365] on span "Select Surface or structural" at bounding box center [556, 365] width 175 height 16
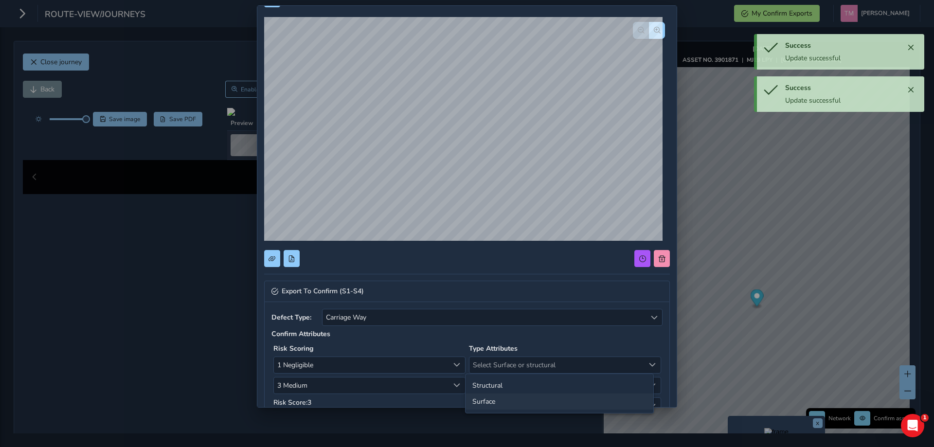
click at [510, 400] on li "Surface" at bounding box center [560, 402] width 188 height 16
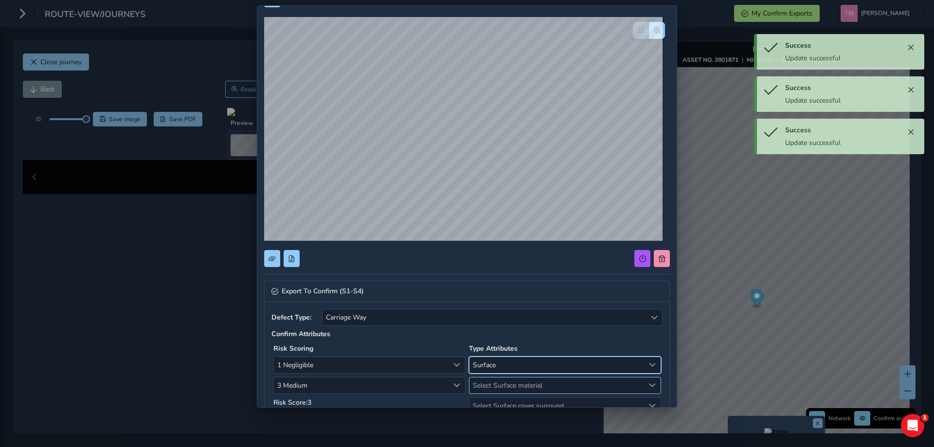
click at [517, 385] on span "Select Surface material" at bounding box center [556, 386] width 175 height 16
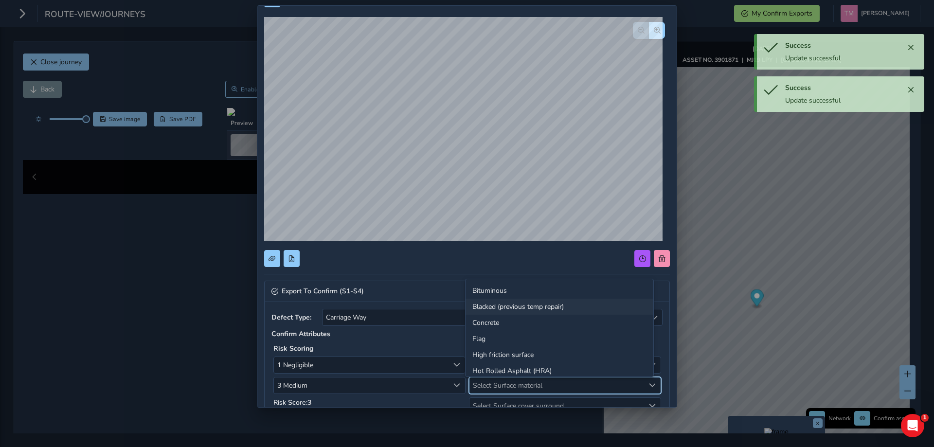
click at [494, 299] on li "Blacked (previous temp repair)" at bounding box center [560, 307] width 188 height 16
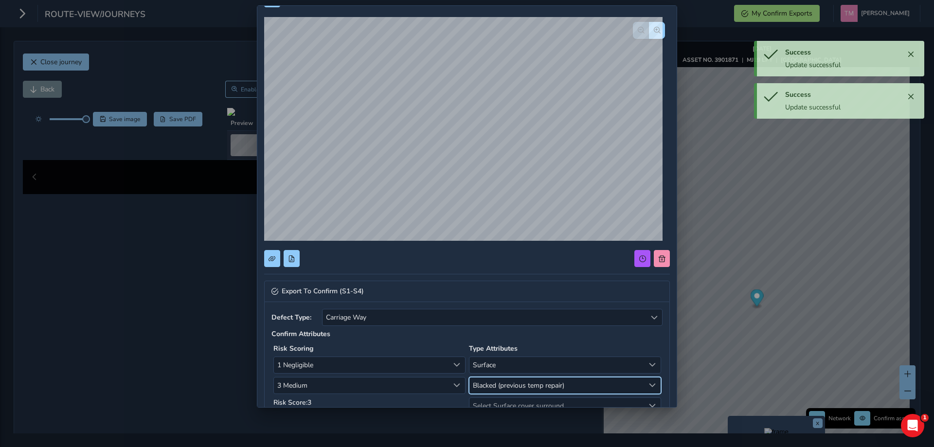
click at [500, 381] on span "Blacked (previous temp repair)" at bounding box center [556, 386] width 175 height 16
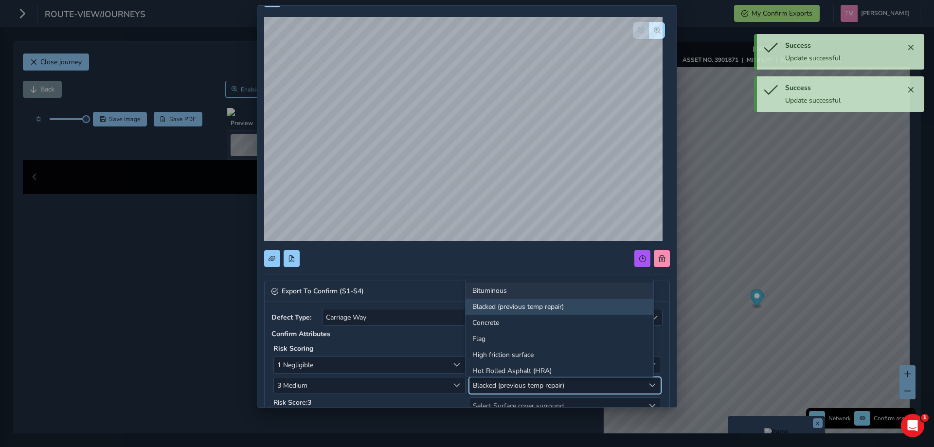
click at [498, 291] on li "Bituminous" at bounding box center [560, 291] width 188 height 16
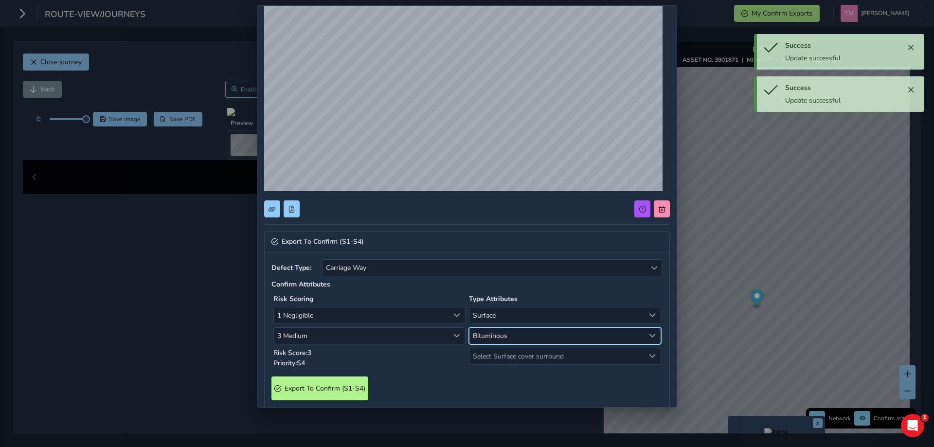
scroll to position [126, 0]
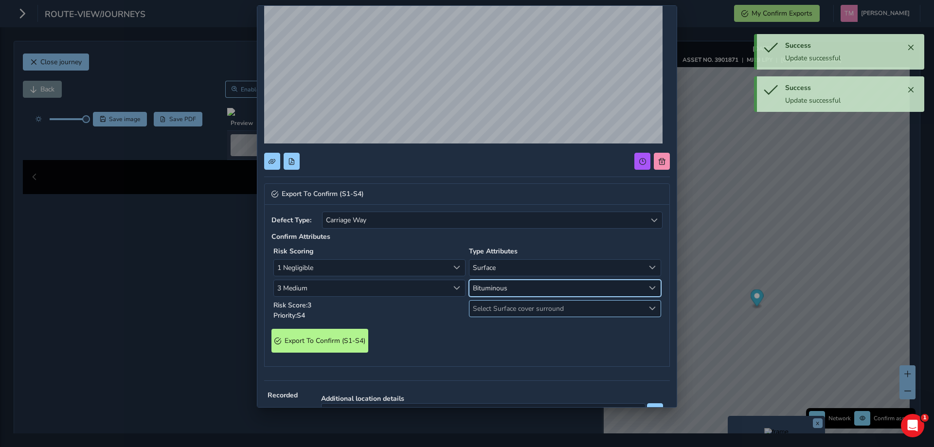
click at [506, 310] on span "Select Surface cover surround" at bounding box center [556, 309] width 175 height 16
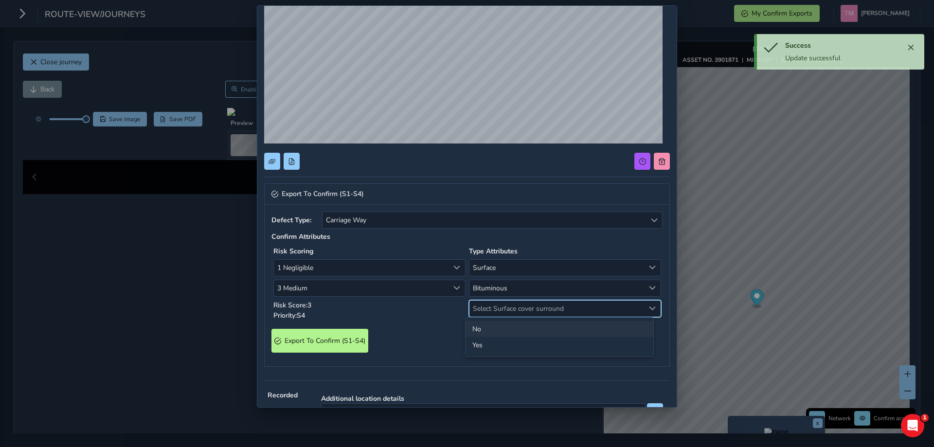
click at [493, 327] on li "No" at bounding box center [560, 329] width 188 height 16
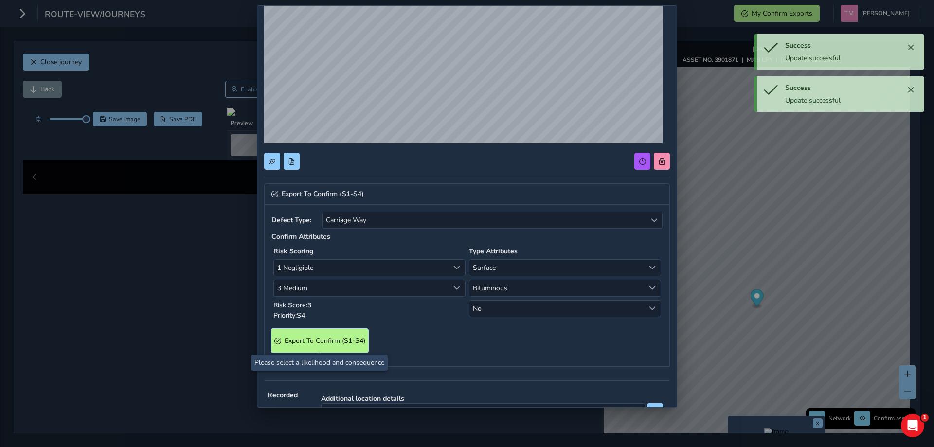
click at [348, 344] on span "Export To Confirm (S1-S4)" at bounding box center [325, 340] width 81 height 9
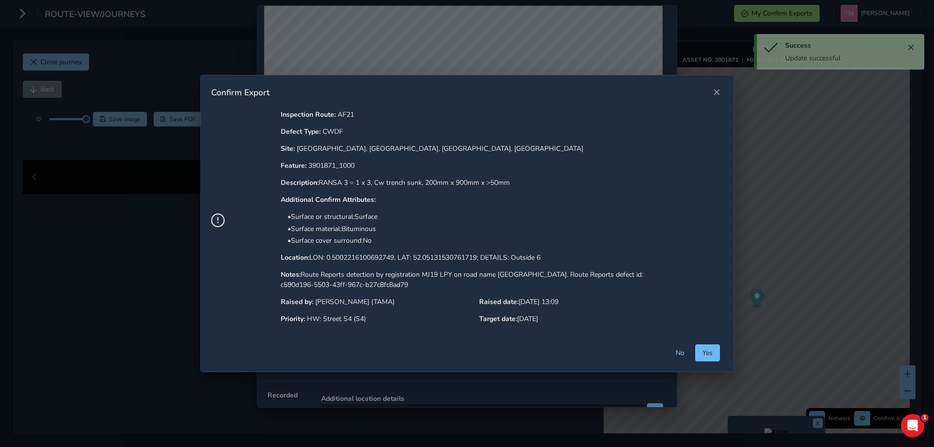
click at [703, 357] on span "Yes" at bounding box center [708, 352] width 10 height 9
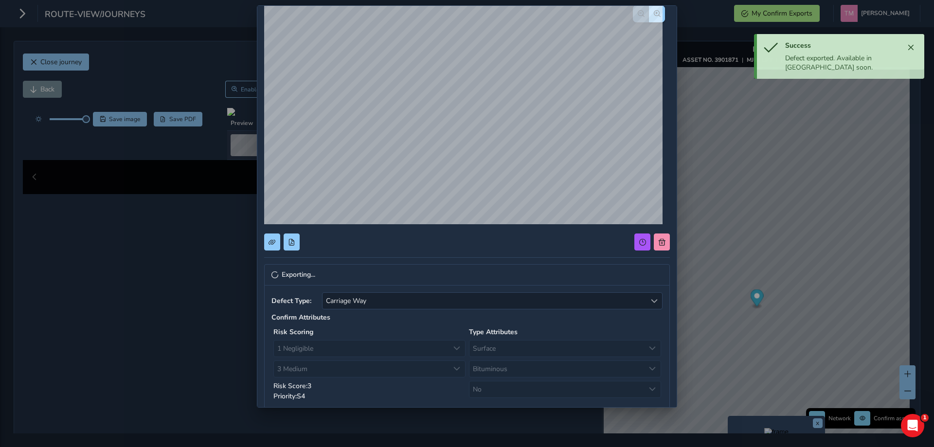
scroll to position [0, 0]
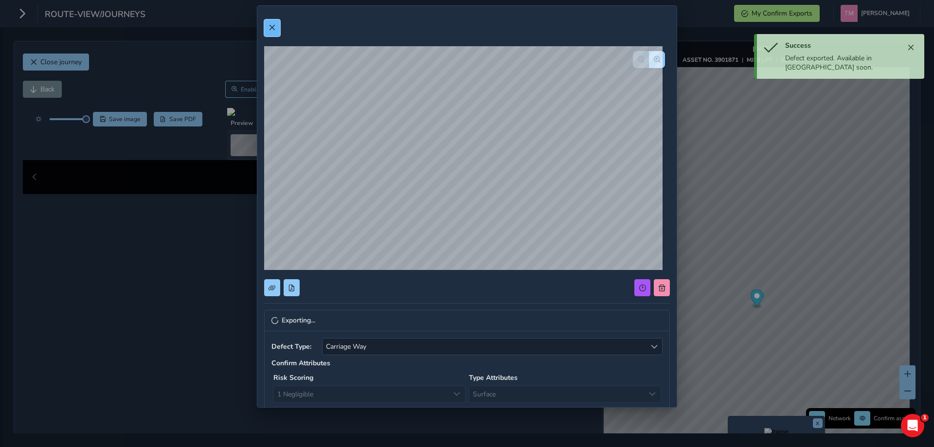
click at [277, 34] on button at bounding box center [272, 27] width 16 height 17
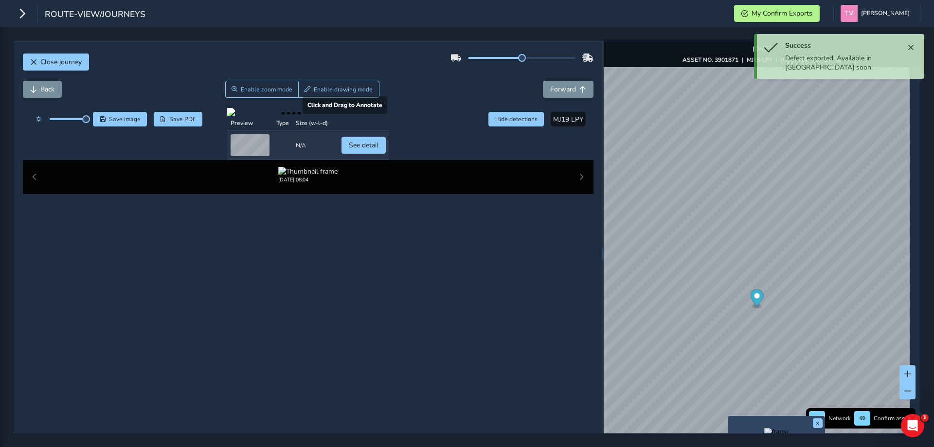
click at [389, 116] on div at bounding box center [308, 112] width 162 height 8
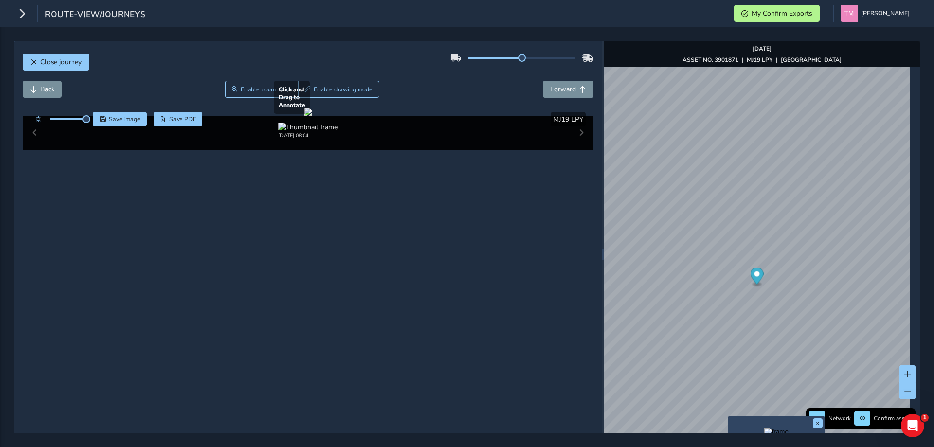
click at [312, 116] on div at bounding box center [308, 112] width 8 height 8
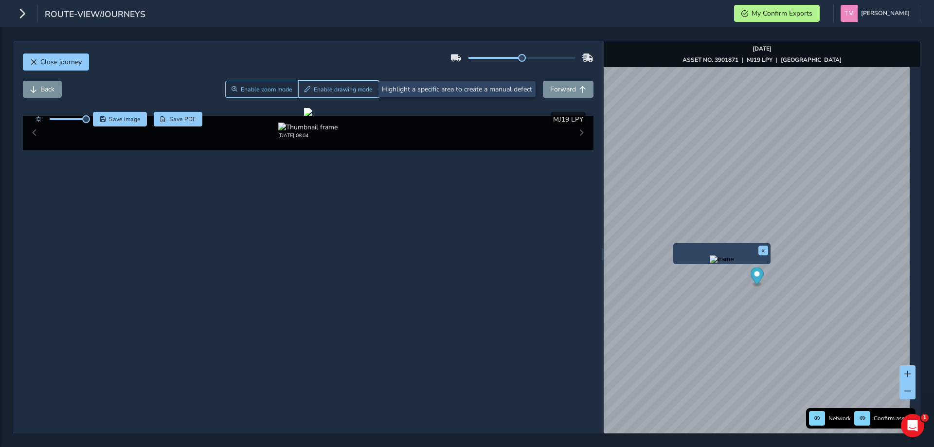
click at [326, 85] on button "Enable drawing mode" at bounding box center [338, 89] width 81 height 17
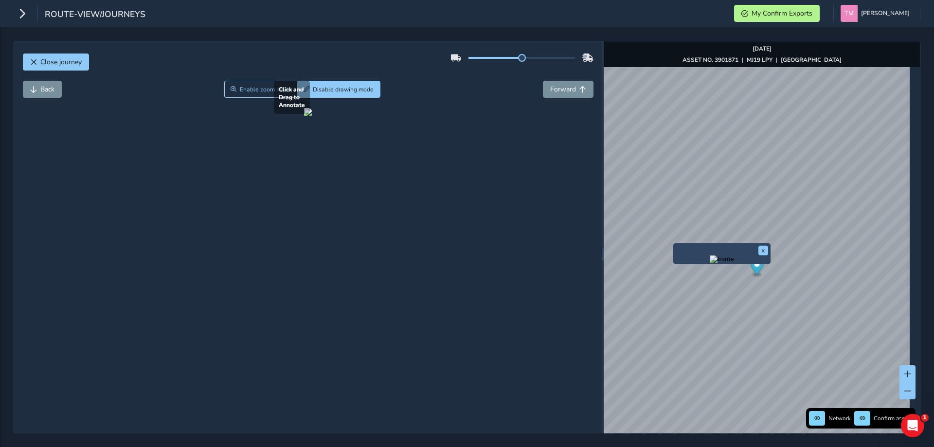
drag, startPoint x: 90, startPoint y: 243, endPoint x: 445, endPoint y: 341, distance: 368.4
click at [312, 116] on div at bounding box center [308, 112] width 8 height 8
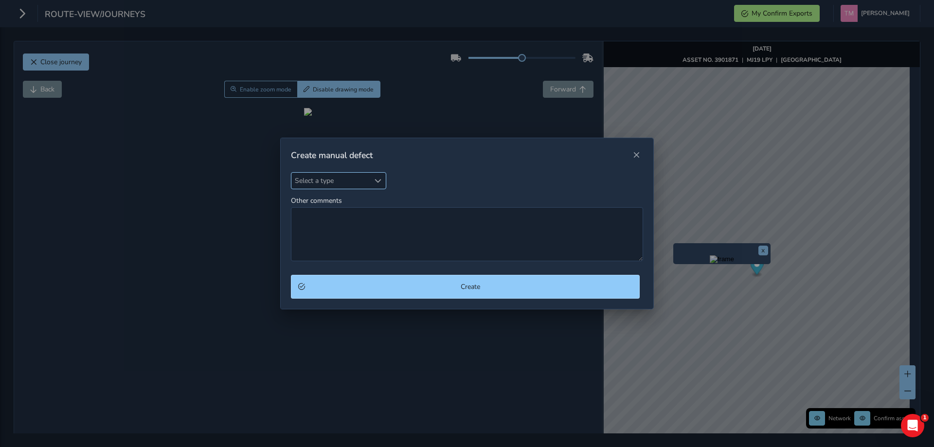
click at [329, 172] on div "Select a type Select a type" at bounding box center [338, 180] width 95 height 17
type input "mar"
click at [339, 226] on li "Worn or missing Road Mark" at bounding box center [348, 225] width 115 height 16
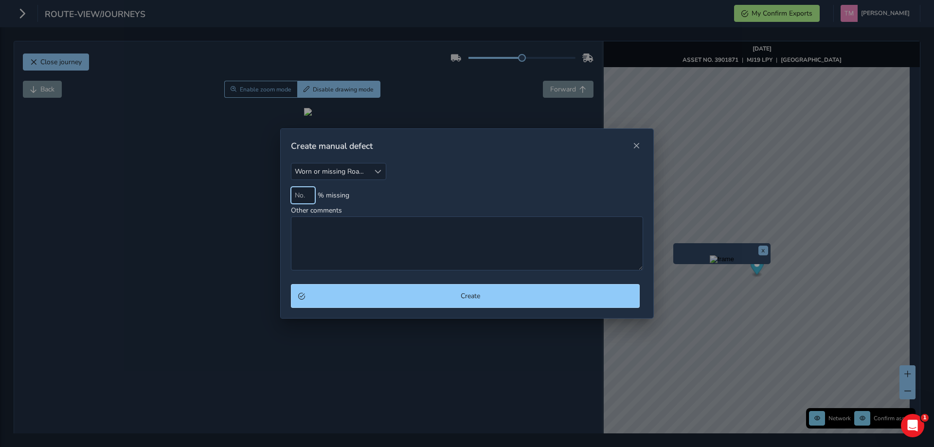
click at [306, 197] on input at bounding box center [303, 195] width 24 height 17
type input "60"
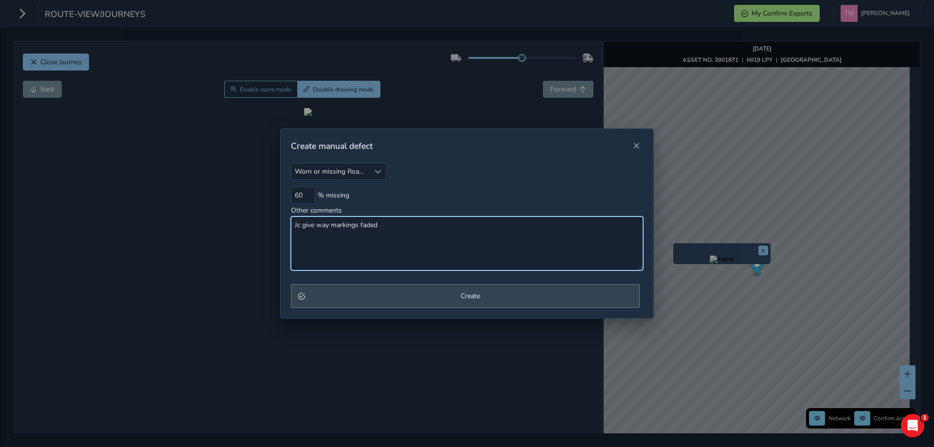
type textarea "Jc give way markings faded"
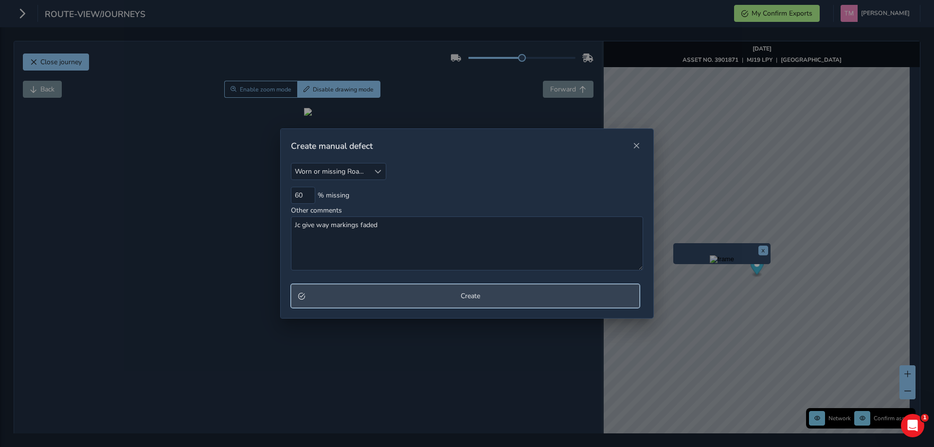
click at [355, 296] on span "Create" at bounding box center [470, 295] width 324 height 9
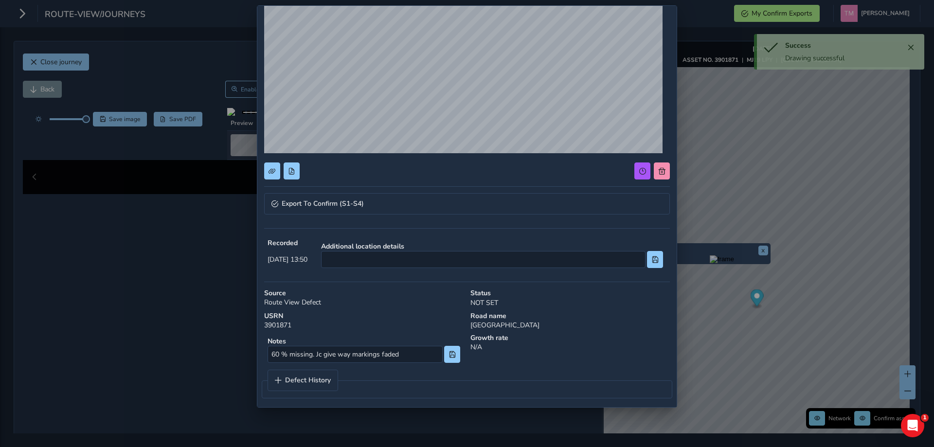
scroll to position [122, 0]
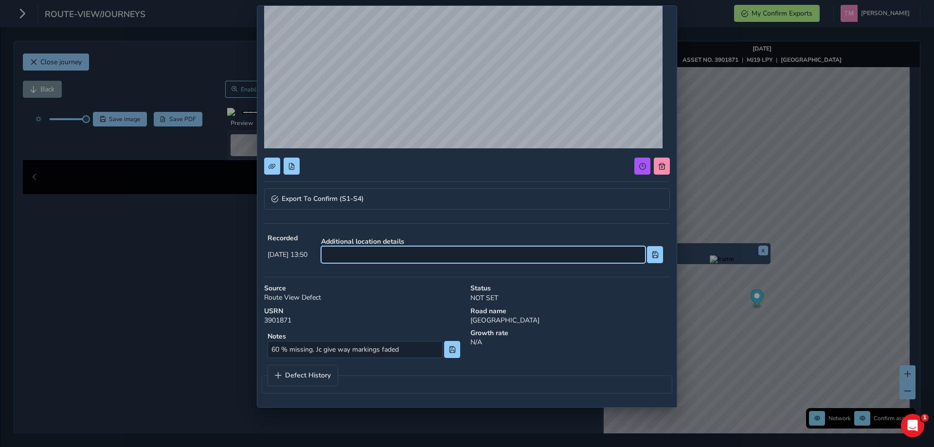
click at [400, 257] on input at bounding box center [483, 254] width 324 height 17
type input "Jc w/ A1017"
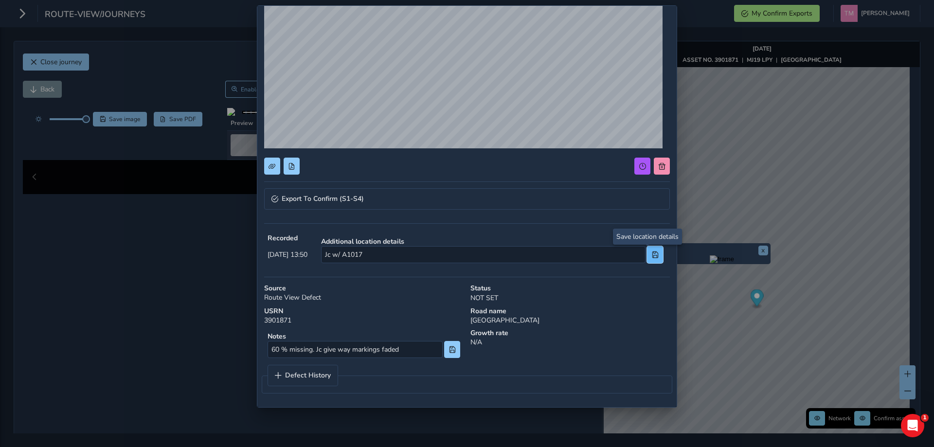
click at [647, 258] on button at bounding box center [655, 254] width 16 height 17
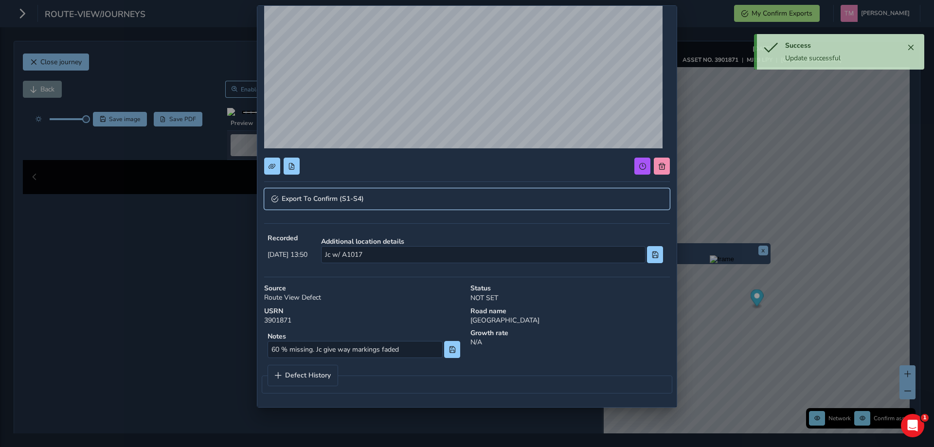
click at [380, 191] on link "Export To Confirm (S1-S4)" at bounding box center [467, 198] width 406 height 21
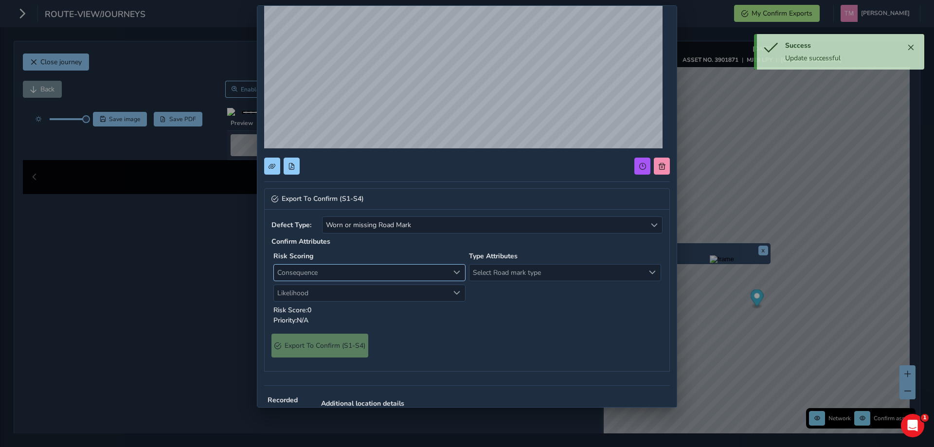
click at [336, 281] on div "Consequence Consequence" at bounding box center [369, 272] width 192 height 17
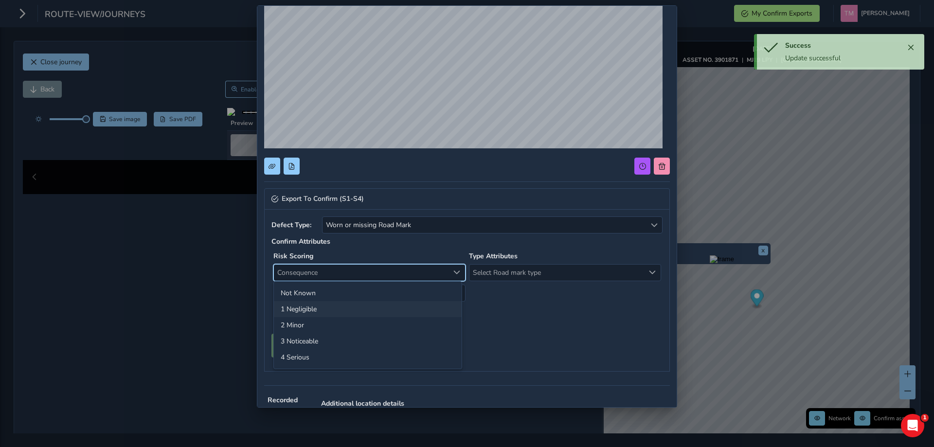
click at [316, 305] on li "1 Negligible" at bounding box center [368, 309] width 188 height 16
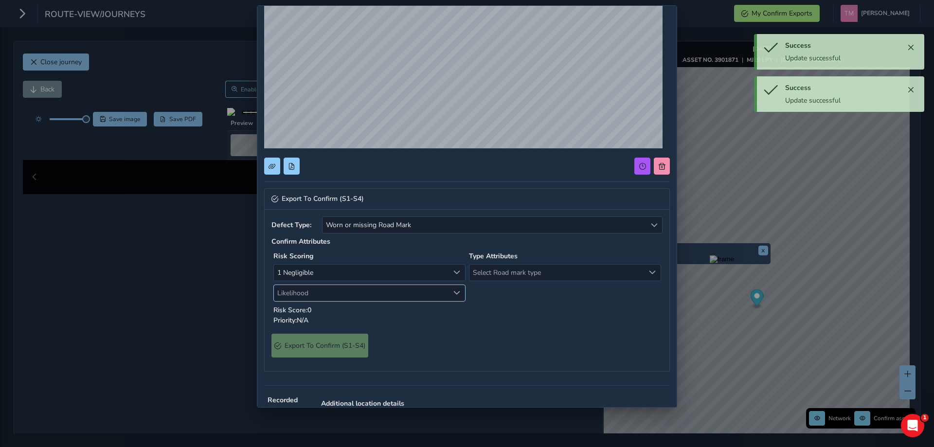
click at [322, 287] on span "Likelihood" at bounding box center [361, 293] width 175 height 16
click at [292, 374] on li "4 High" at bounding box center [368, 378] width 188 height 16
click at [536, 272] on span "Select Road mark type" at bounding box center [556, 273] width 175 height 16
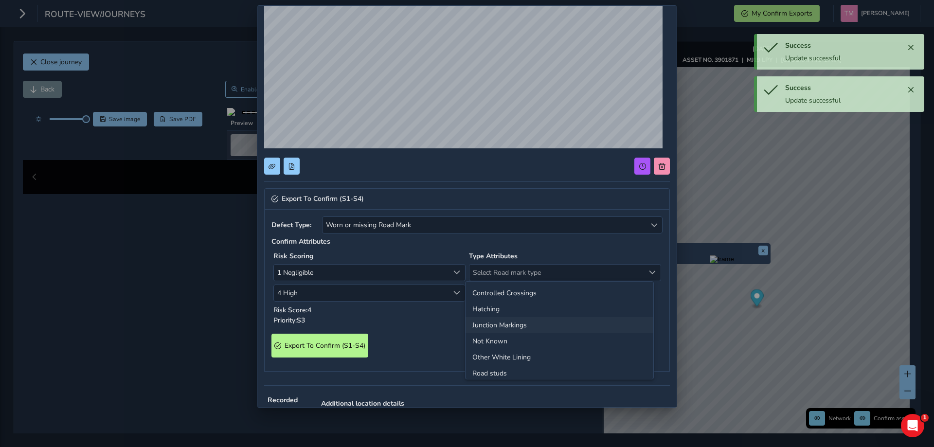
click at [505, 326] on li "Junction Markings" at bounding box center [560, 325] width 188 height 16
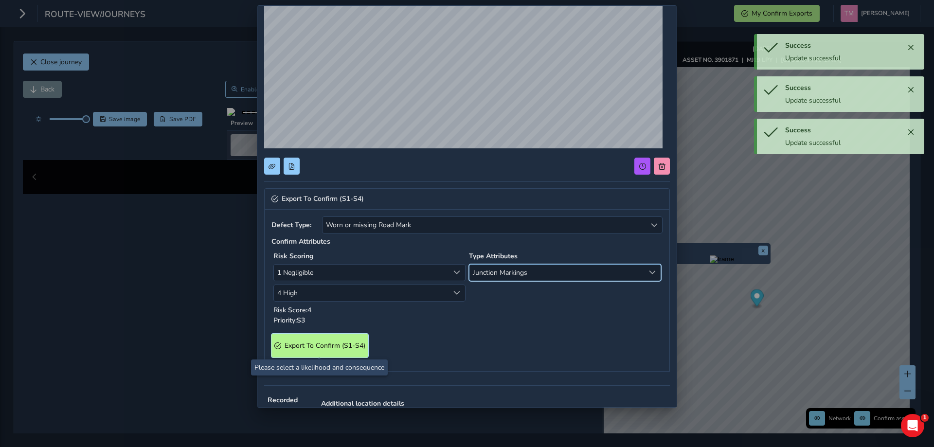
click at [343, 348] on span "Export To Confirm (S1-S4)" at bounding box center [325, 345] width 81 height 9
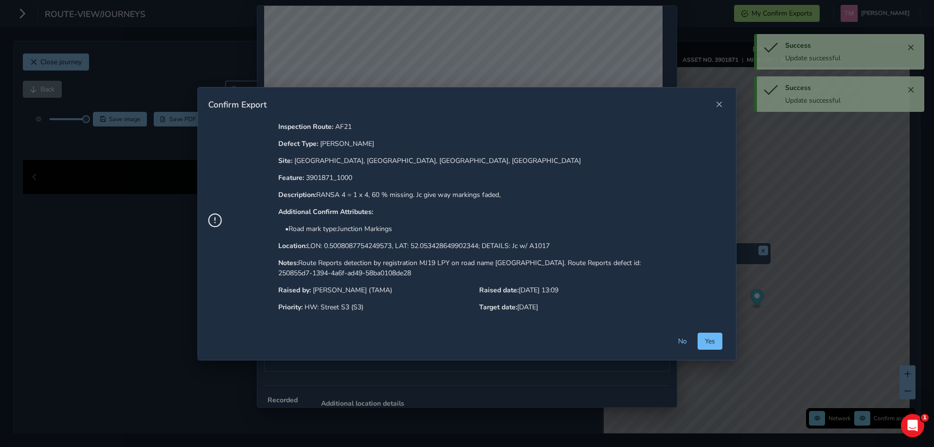
click at [706, 342] on span "Yes" at bounding box center [710, 341] width 10 height 9
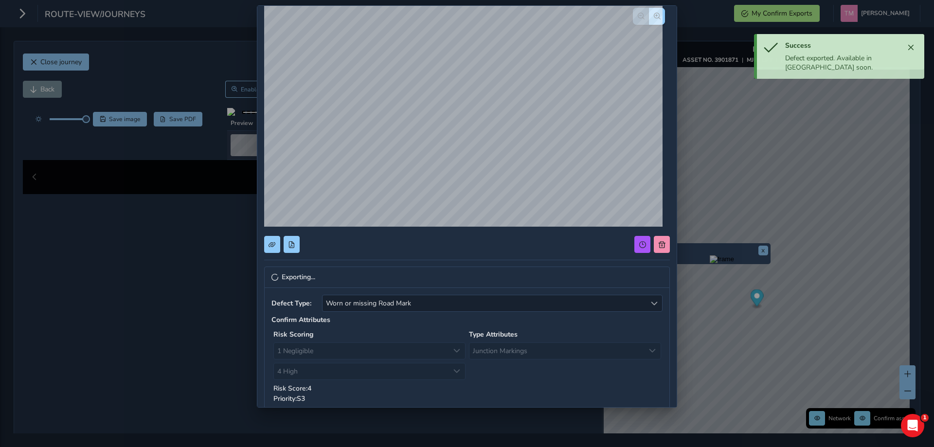
scroll to position [0, 0]
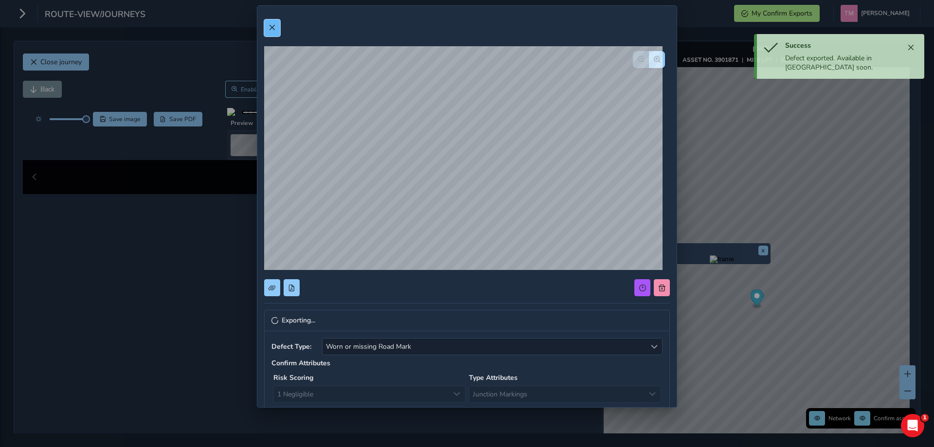
click at [271, 27] on span at bounding box center [272, 27] width 7 height 7
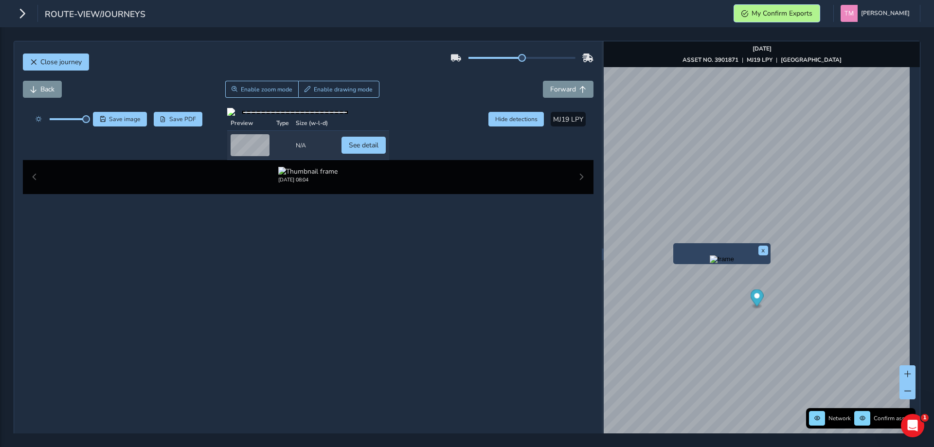
click at [765, 15] on span "My Confirm Exports" at bounding box center [782, 13] width 61 height 9
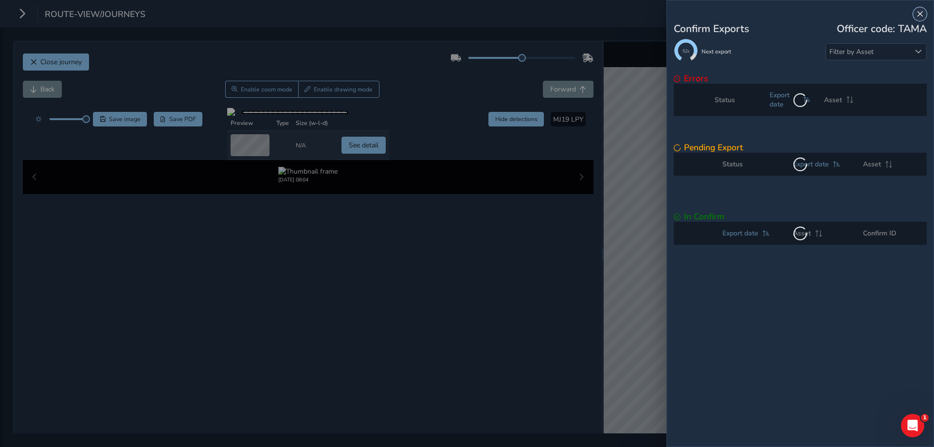
click at [916, 13] on button "Close" at bounding box center [920, 14] width 14 height 14
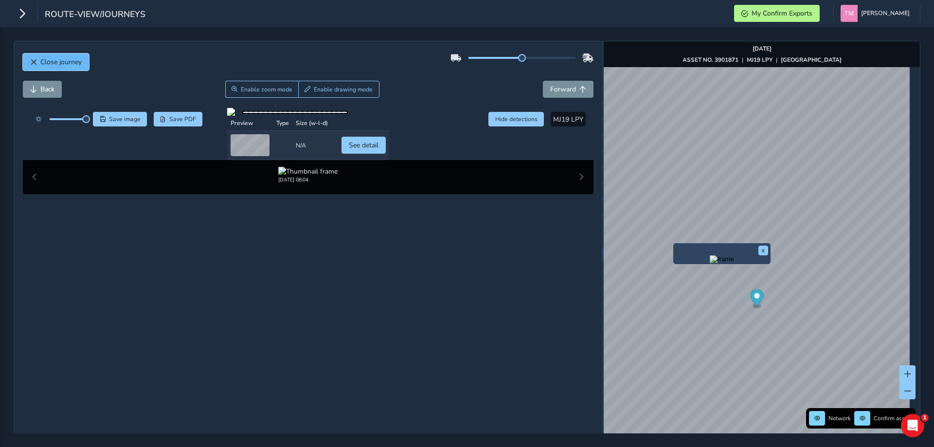
click at [62, 65] on span "Close journey" at bounding box center [60, 61] width 41 height 9
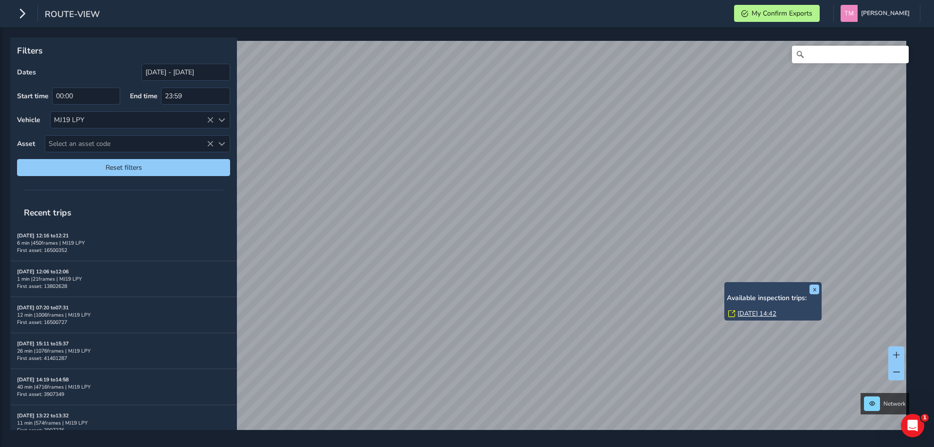
click at [750, 314] on link "[DATE] 14:42" at bounding box center [757, 313] width 39 height 9
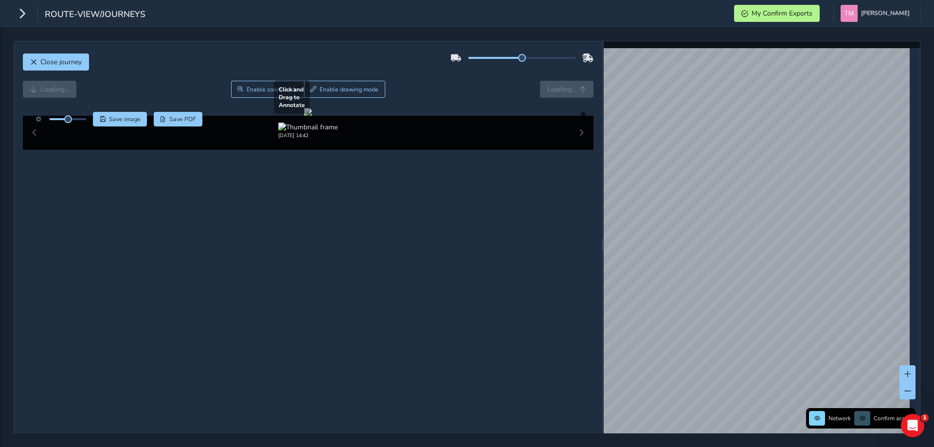
click at [312, 116] on div at bounding box center [308, 112] width 8 height 8
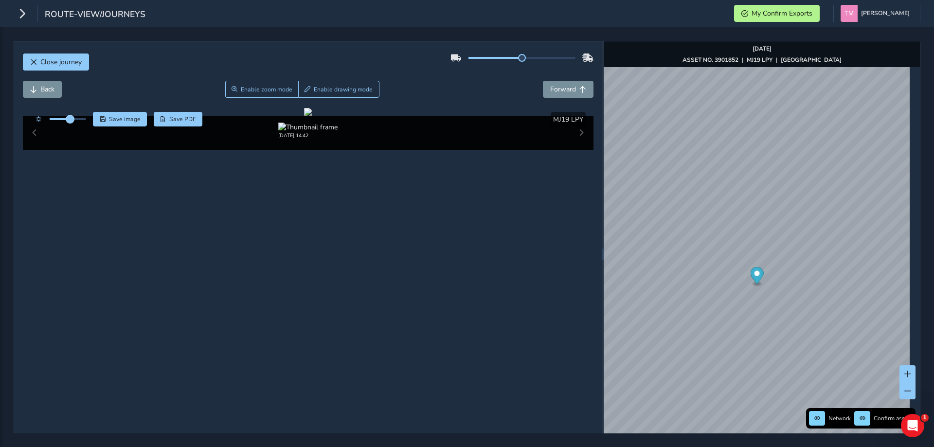
click at [70, 118] on span at bounding box center [70, 119] width 8 height 8
click at [304, 116] on div at bounding box center [308, 112] width 8 height 8
drag, startPoint x: 69, startPoint y: 118, endPoint x: 92, endPoint y: 119, distance: 22.9
click at [92, 119] on div "Save image Save PDF" at bounding box center [117, 119] width 172 height 15
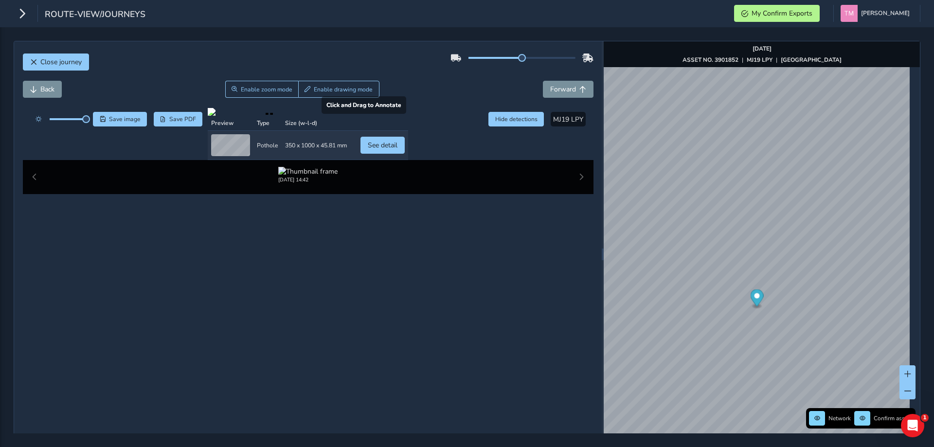
click at [408, 116] on div at bounding box center [308, 112] width 200 height 8
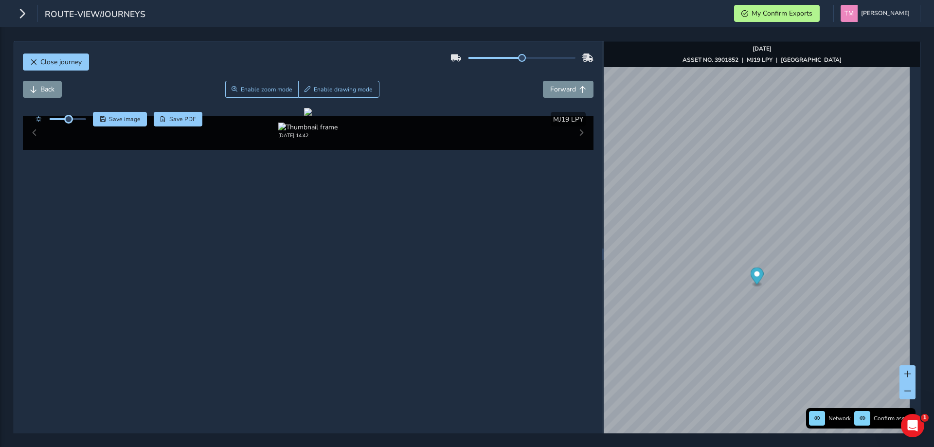
drag, startPoint x: 85, startPoint y: 119, endPoint x: 69, endPoint y: 114, distance: 16.2
click at [69, 114] on div at bounding box center [59, 119] width 56 height 15
click at [304, 116] on div at bounding box center [308, 112] width 8 height 8
click at [312, 116] on div at bounding box center [308, 112] width 8 height 8
click at [72, 119] on span at bounding box center [73, 119] width 8 height 8
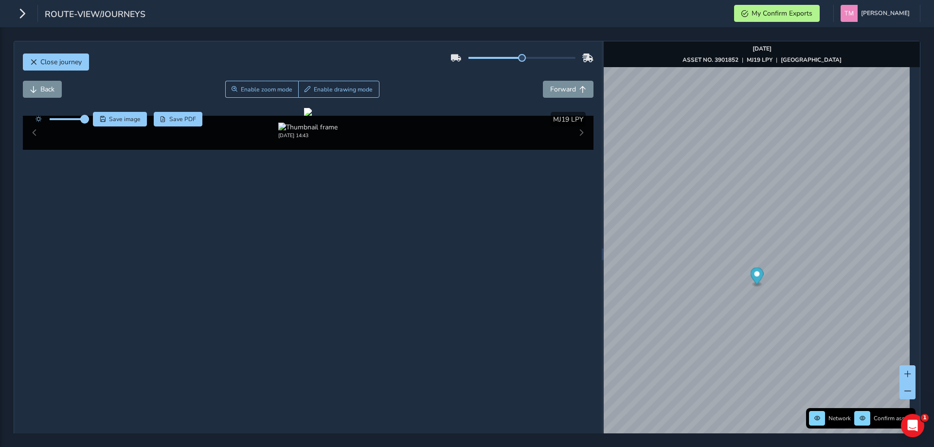
drag, startPoint x: 72, startPoint y: 119, endPoint x: 85, endPoint y: 119, distance: 12.2
click at [85, 119] on span at bounding box center [85, 119] width 8 height 8
click at [252, 83] on button "Enable zoom mode" at bounding box center [262, 89] width 74 height 17
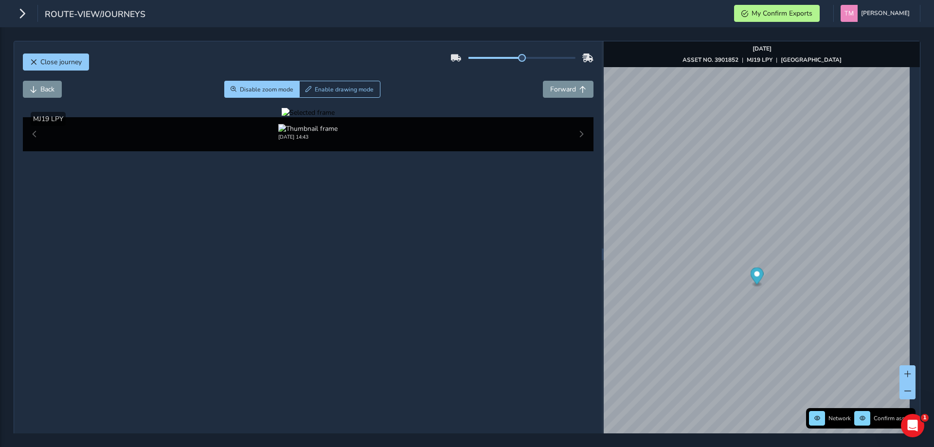
click at [282, 117] on div at bounding box center [308, 112] width 53 height 9
click at [220, 317] on img at bounding box center [920, 194] width 1401 height 788
click at [248, 92] on span "Disable zoom mode" at bounding box center [267, 90] width 54 height 8
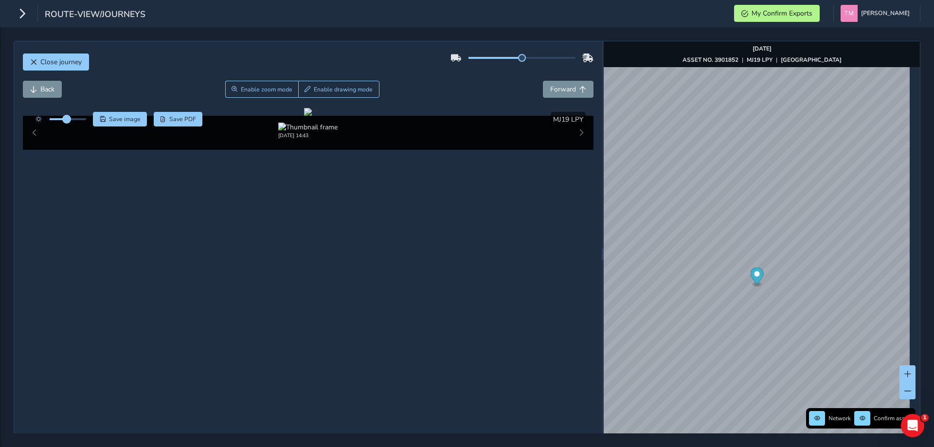
drag, startPoint x: 84, startPoint y: 118, endPoint x: 67, endPoint y: 118, distance: 17.0
click at [67, 118] on span at bounding box center [67, 119] width 8 height 8
click at [272, 87] on span "Enable zoom mode" at bounding box center [266, 90] width 52 height 8
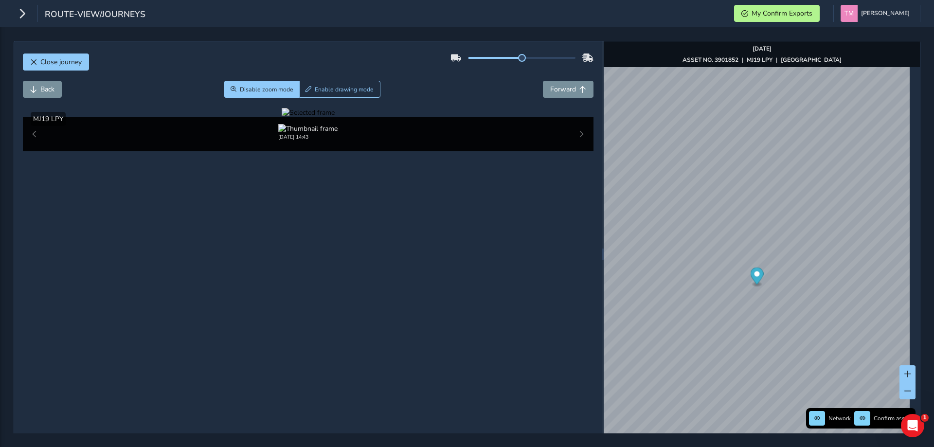
click at [282, 117] on div at bounding box center [308, 112] width 53 height 9
click at [197, 313] on img at bounding box center [897, 200] width 1401 height 788
click at [270, 90] on span "Disable zoom mode" at bounding box center [267, 90] width 54 height 8
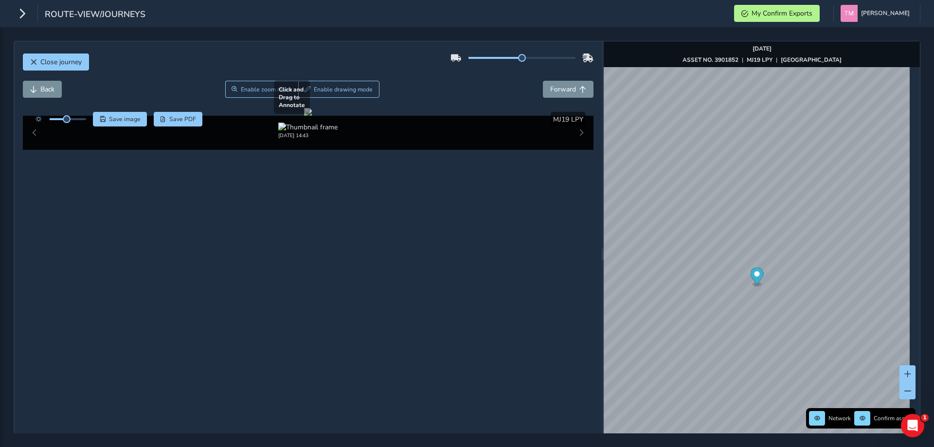
click at [312, 116] on div at bounding box center [308, 112] width 8 height 8
click at [72, 64] on span "Close journey" at bounding box center [60, 61] width 41 height 9
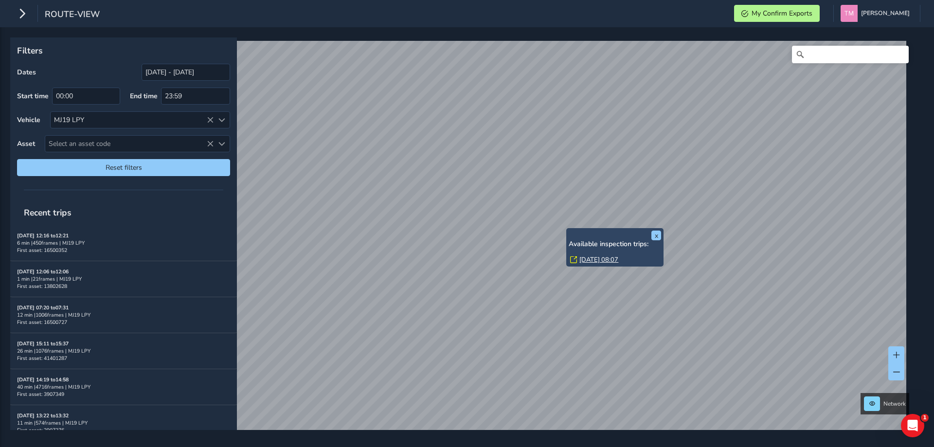
click at [601, 261] on link "[DATE] 08:07" at bounding box center [598, 259] width 39 height 9
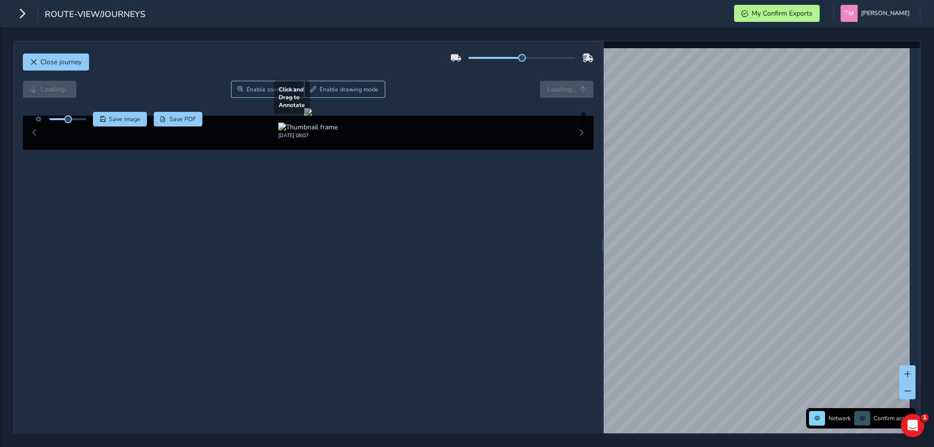
click at [304, 116] on div at bounding box center [308, 112] width 8 height 8
click at [308, 116] on div at bounding box center [308, 112] width 8 height 8
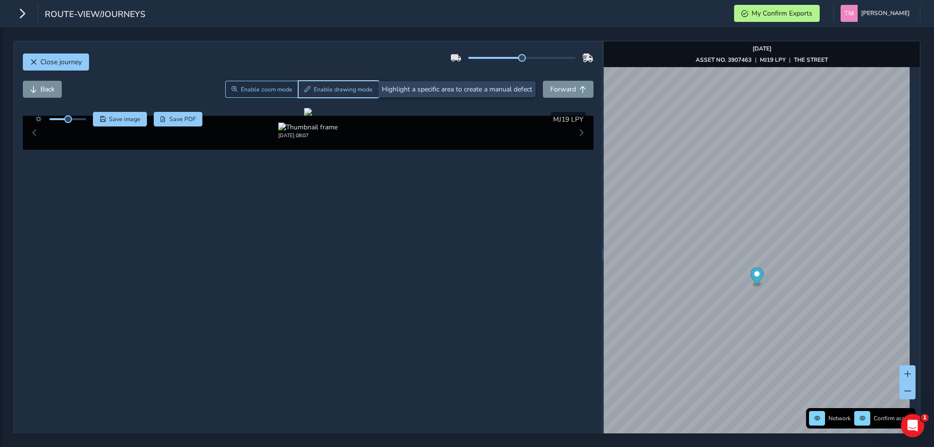
click at [327, 93] on button "Enable drawing mode" at bounding box center [338, 89] width 81 height 17
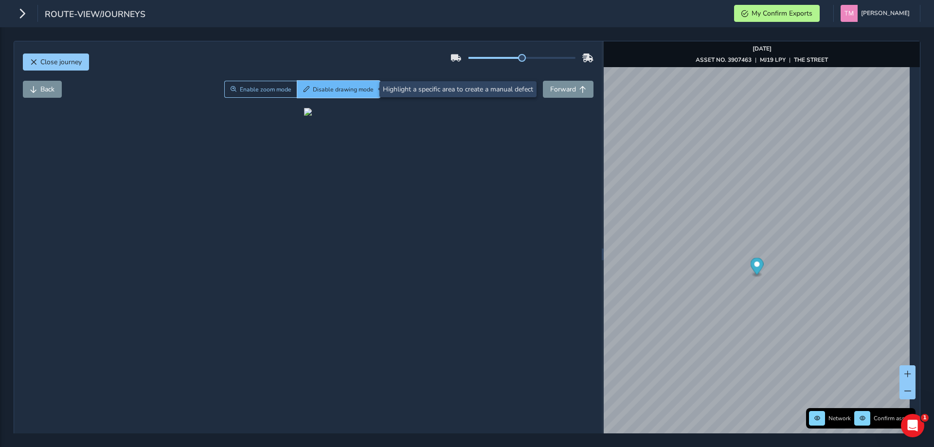
click at [345, 90] on span "Disable drawing mode" at bounding box center [343, 90] width 61 height 8
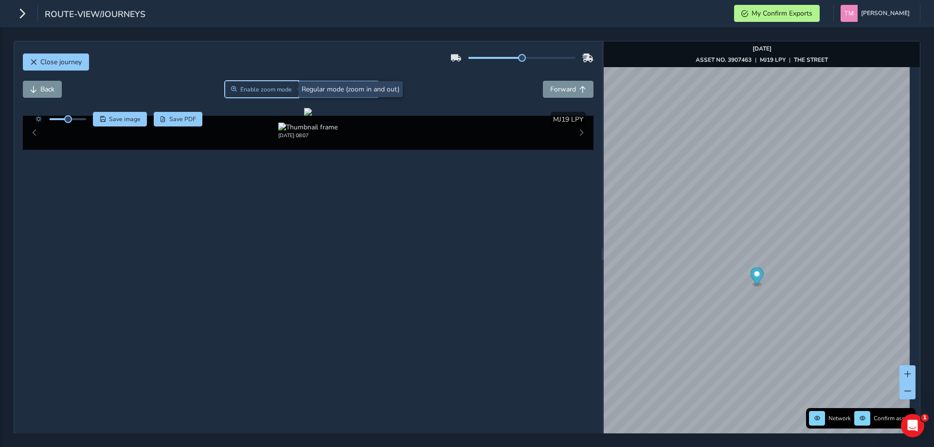
click at [281, 86] on span "Enable zoom mode" at bounding box center [266, 90] width 52 height 8
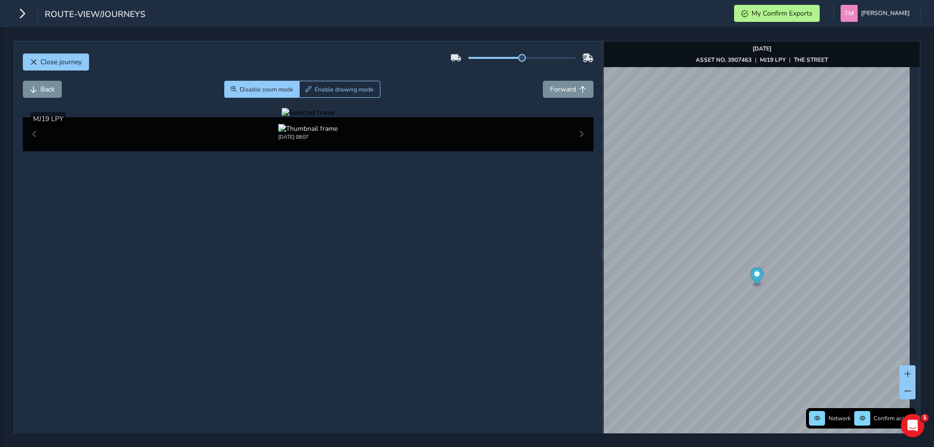
click at [282, 117] on div at bounding box center [308, 112] width 53 height 9
click at [250, 270] on img at bounding box center [646, 264] width 1401 height 788
click at [288, 91] on span "Disable zoom mode" at bounding box center [267, 90] width 54 height 8
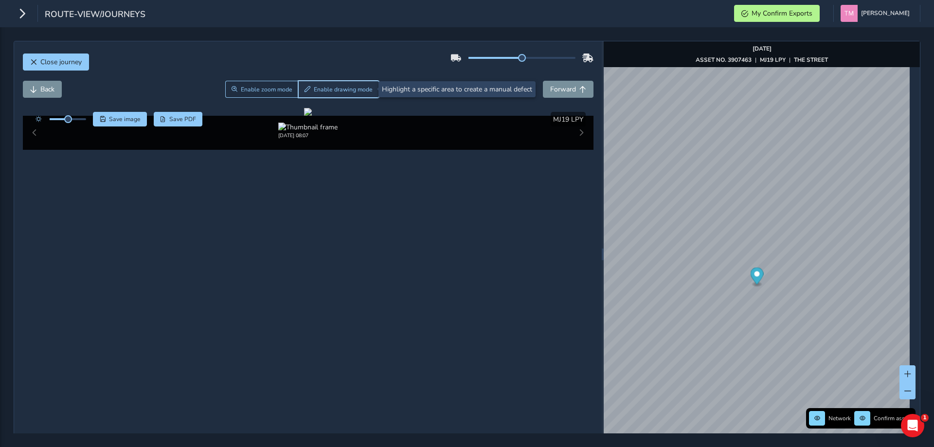
click at [318, 86] on span "Enable drawing mode" at bounding box center [343, 90] width 59 height 8
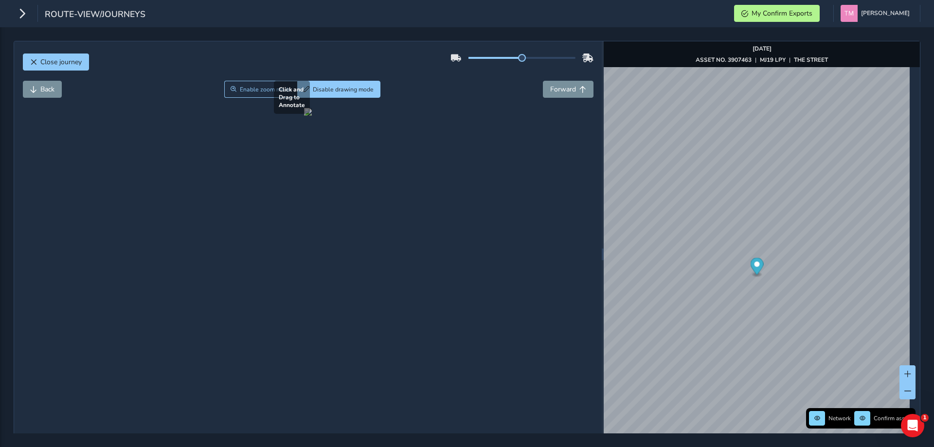
drag, startPoint x: 182, startPoint y: 258, endPoint x: 272, endPoint y: 308, distance: 103.2
click at [304, 116] on div at bounding box center [308, 112] width 8 height 8
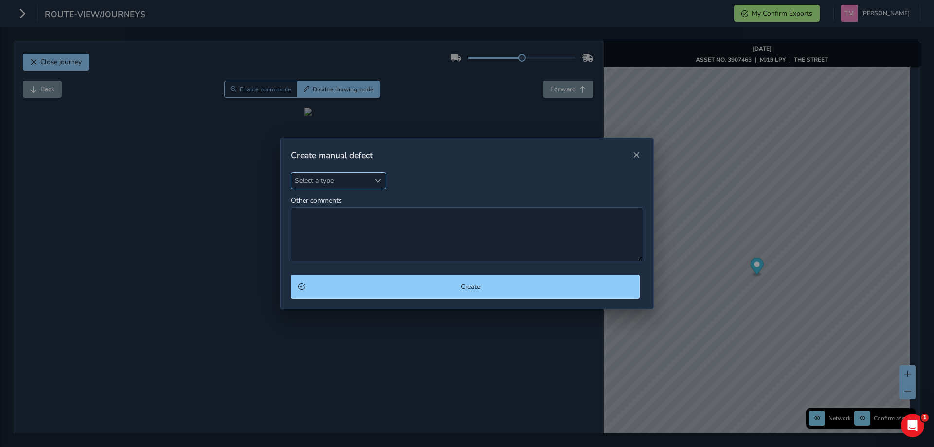
click at [318, 182] on span "Select a type" at bounding box center [330, 181] width 78 height 16
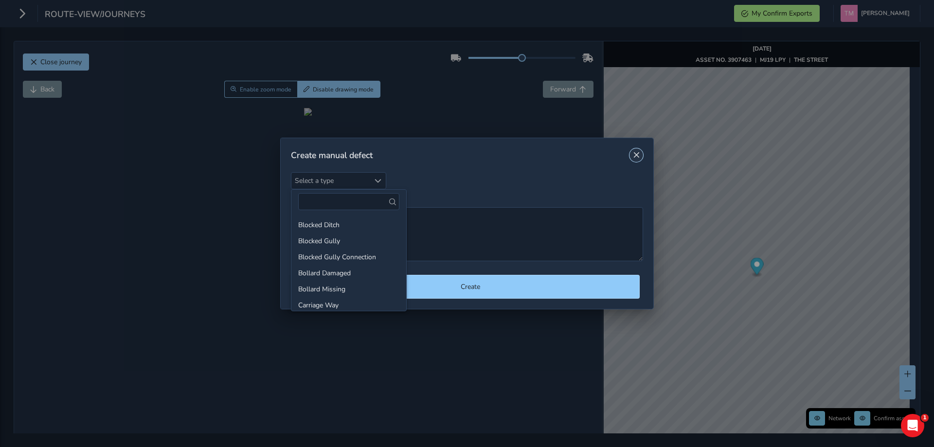
click at [640, 155] on button "Close" at bounding box center [637, 155] width 14 height 14
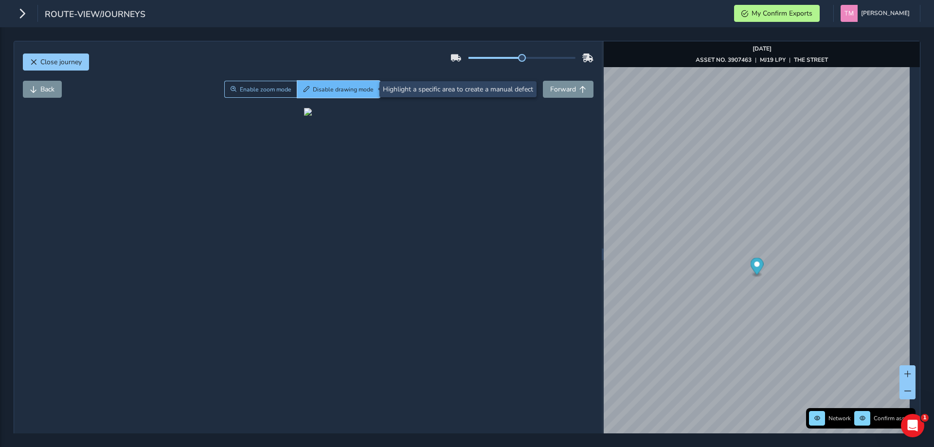
click at [334, 82] on button "Disable drawing mode" at bounding box center [338, 89] width 83 height 17
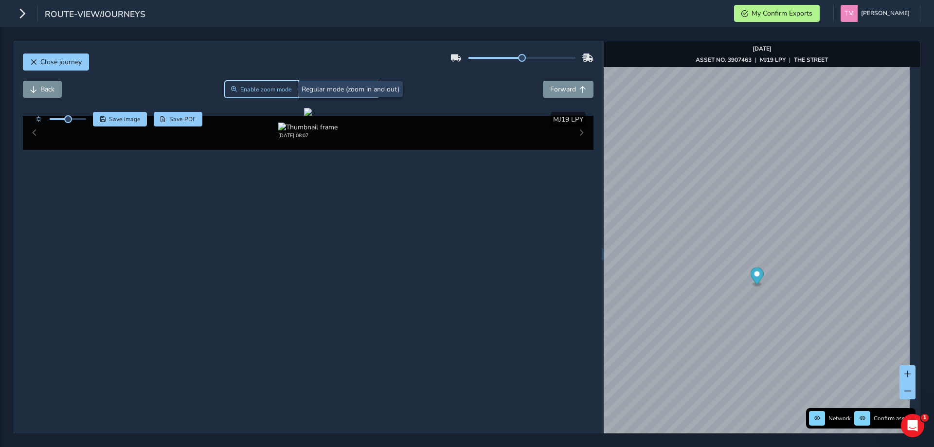
click at [281, 91] on span "Enable zoom mode" at bounding box center [266, 90] width 52 height 8
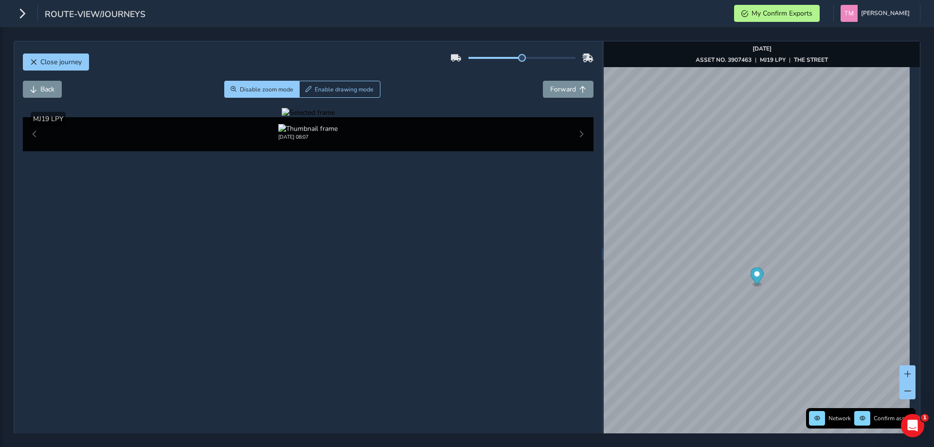
click at [282, 117] on div at bounding box center [308, 112] width 53 height 9
click at [232, 255] on img at bounding box center [673, 285] width 1401 height 788
click at [246, 96] on button "Disable zoom mode" at bounding box center [261, 89] width 75 height 17
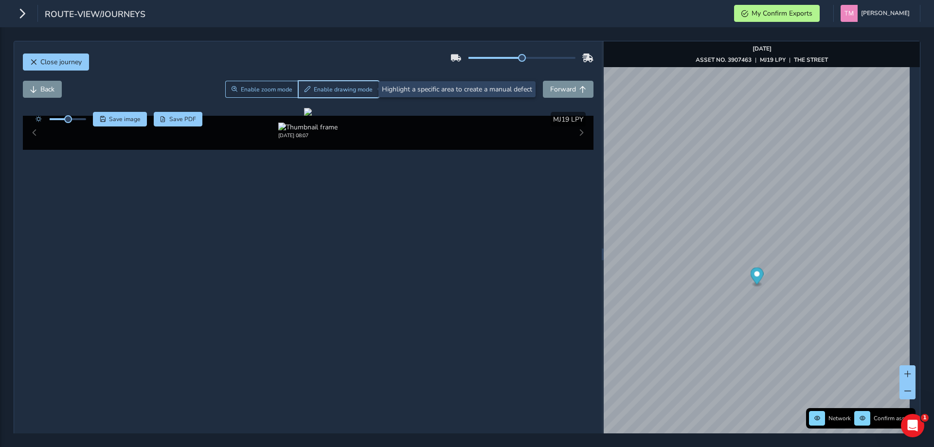
click at [335, 93] on button "Enable drawing mode" at bounding box center [338, 89] width 81 height 17
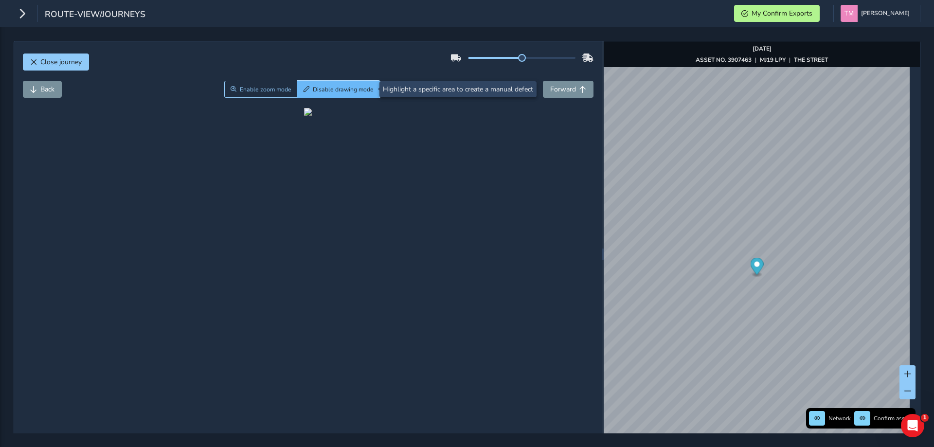
click at [320, 86] on span "Disable drawing mode" at bounding box center [343, 90] width 61 height 8
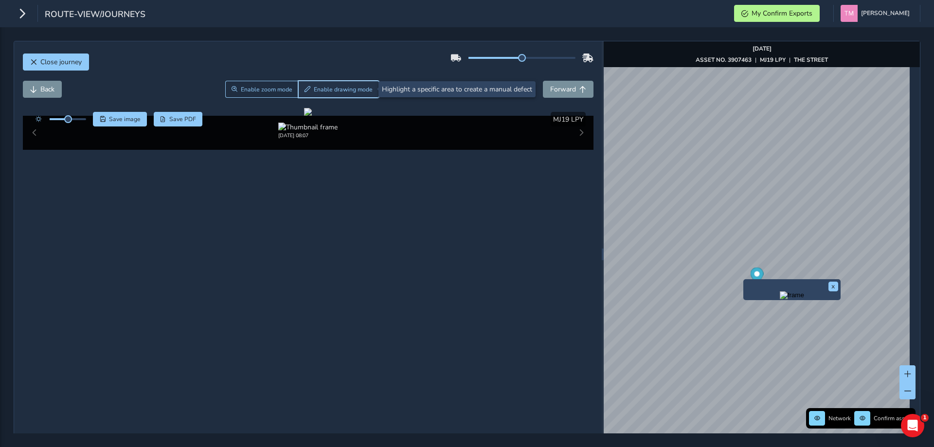
click at [305, 86] on button "Enable drawing mode" at bounding box center [338, 89] width 81 height 17
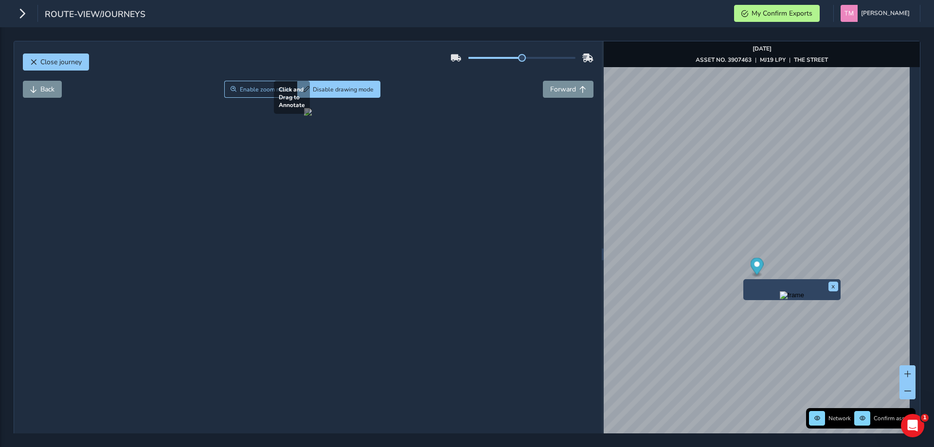
drag, startPoint x: 197, startPoint y: 252, endPoint x: 268, endPoint y: 305, distance: 88.7
click at [304, 116] on div at bounding box center [308, 112] width 8 height 8
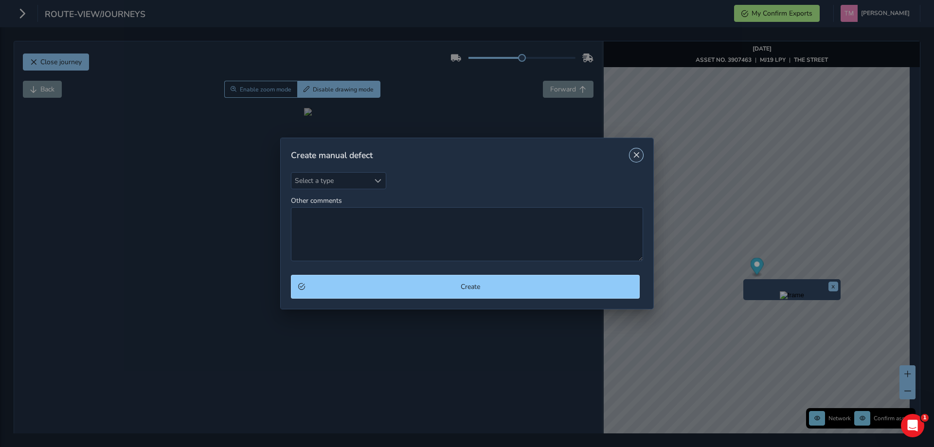
click at [642, 155] on button "Close" at bounding box center [637, 155] width 14 height 14
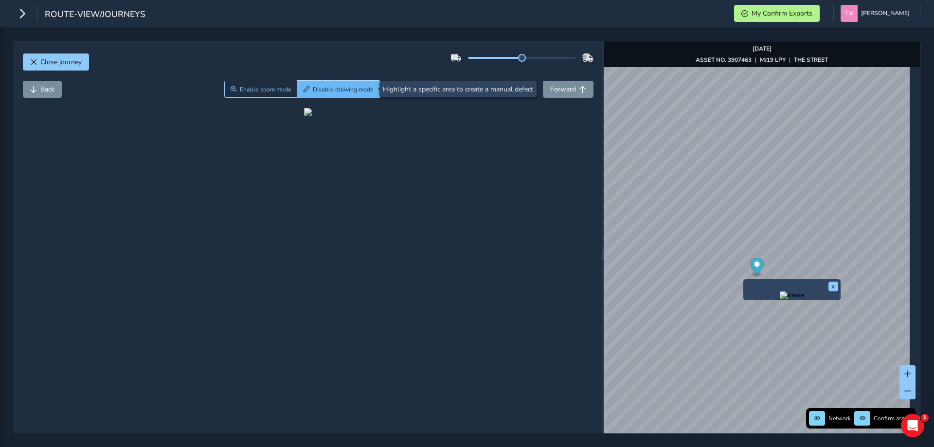
click at [334, 85] on button "Disable drawing mode" at bounding box center [338, 89] width 83 height 17
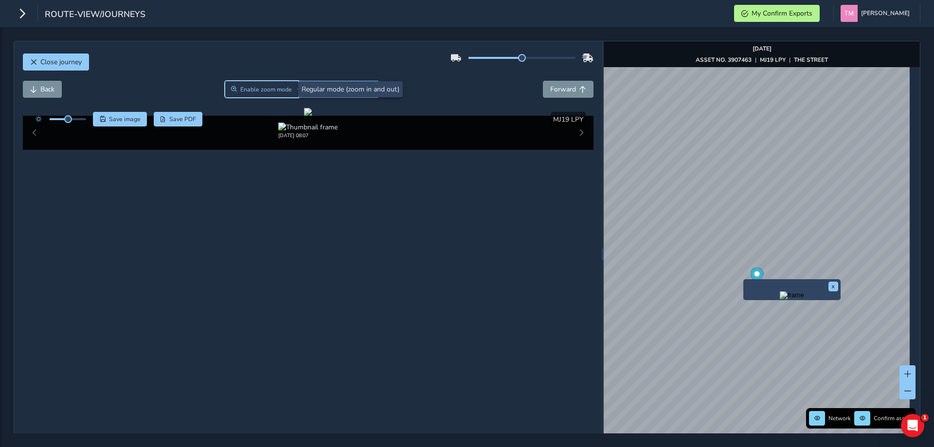
click at [269, 94] on button "Enable zoom mode" at bounding box center [262, 89] width 74 height 17
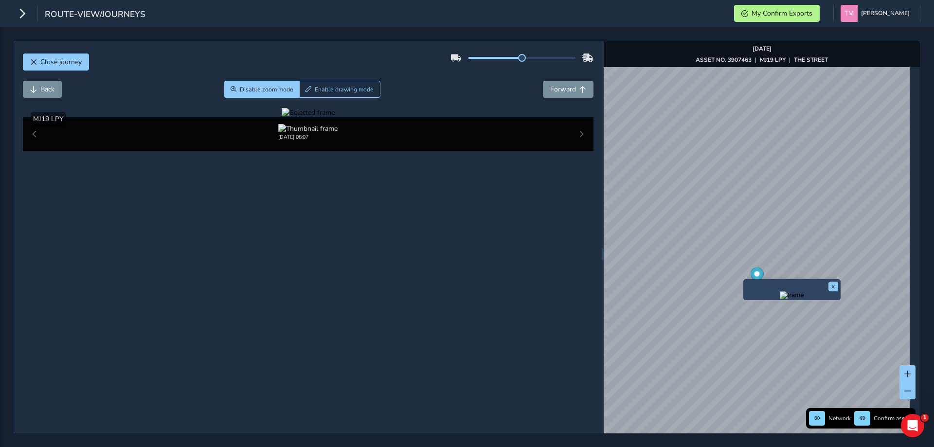
click at [282, 117] on div at bounding box center [308, 112] width 53 height 9
click at [230, 285] on img at bounding box center [676, 242] width 1401 height 788
click at [282, 117] on div at bounding box center [308, 112] width 53 height 9
click at [241, 276] on img at bounding box center [660, 254] width 1401 height 788
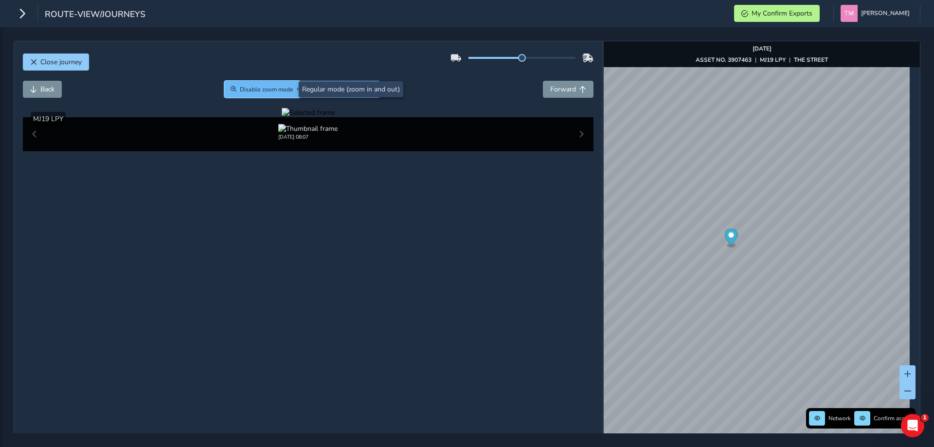
click at [252, 90] on span "Disable zoom mode" at bounding box center [267, 90] width 54 height 8
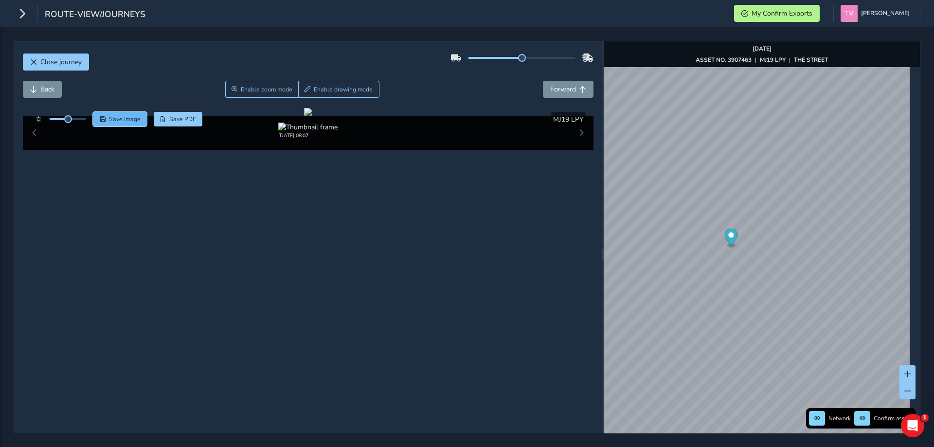
click at [122, 117] on span "Save image" at bounding box center [125, 119] width 32 height 8
click at [252, 92] on span "Enable zoom mode" at bounding box center [266, 90] width 52 height 8
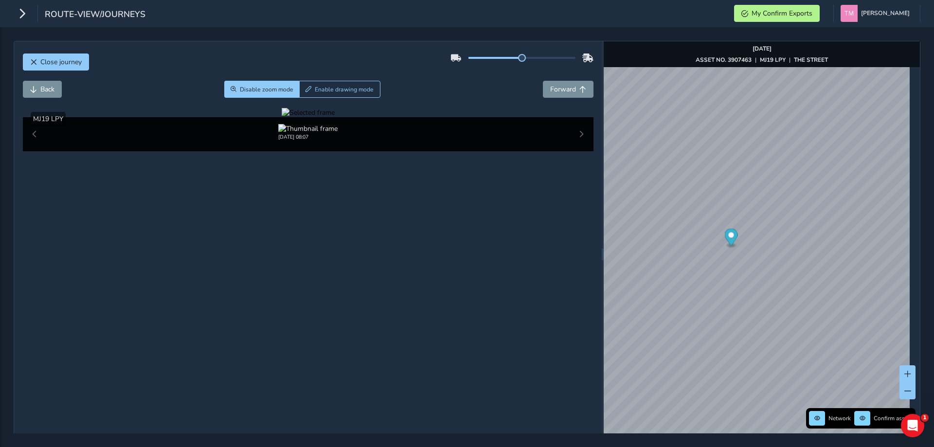
click at [282, 117] on div at bounding box center [308, 112] width 53 height 9
click at [271, 90] on span "Disable zoom mode" at bounding box center [267, 90] width 54 height 8
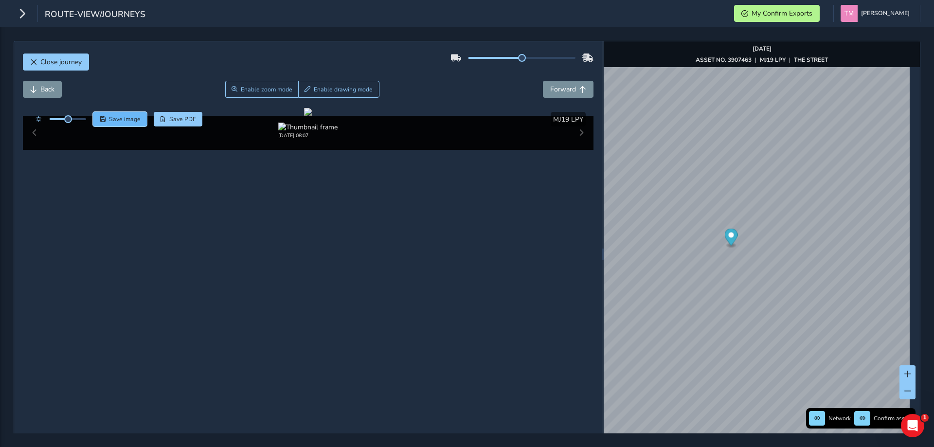
click at [117, 120] on span "Save image" at bounding box center [125, 119] width 32 height 8
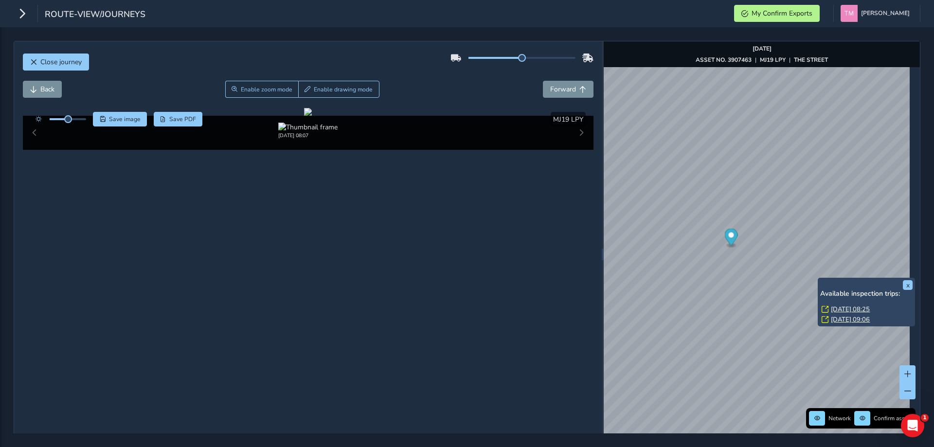
click at [850, 308] on link "[DATE] 08:25" at bounding box center [850, 309] width 39 height 9
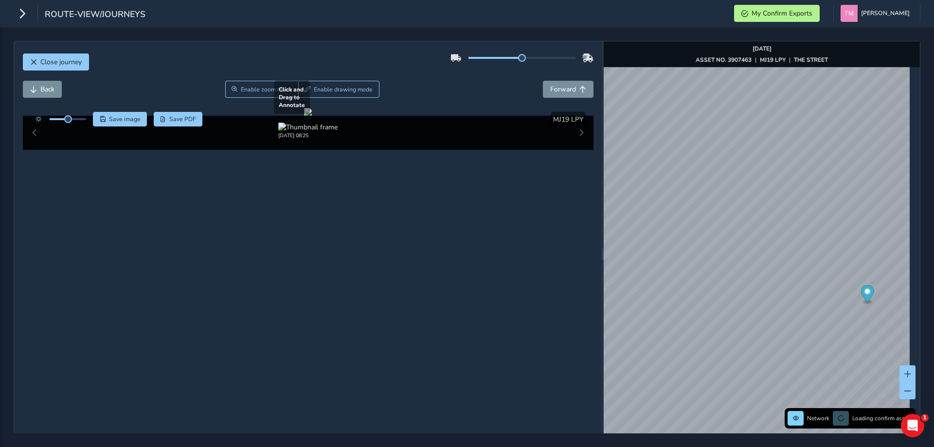
click at [312, 116] on div at bounding box center [308, 112] width 8 height 8
click at [117, 118] on span "Save image" at bounding box center [125, 119] width 32 height 8
